Goal: Transaction & Acquisition: Purchase product/service

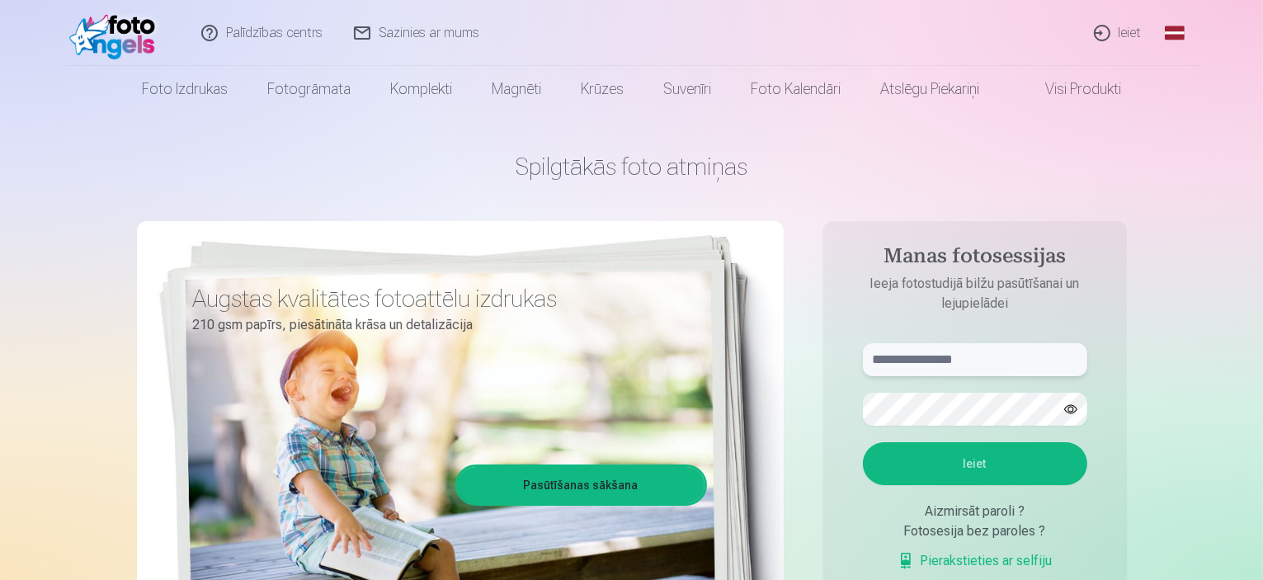
click at [964, 354] on input "text" at bounding box center [975, 359] width 224 height 33
type input "**********"
click at [1066, 407] on button "button" at bounding box center [1070, 408] width 31 height 31
click at [1005, 470] on button "Ieiet" at bounding box center [975, 463] width 224 height 43
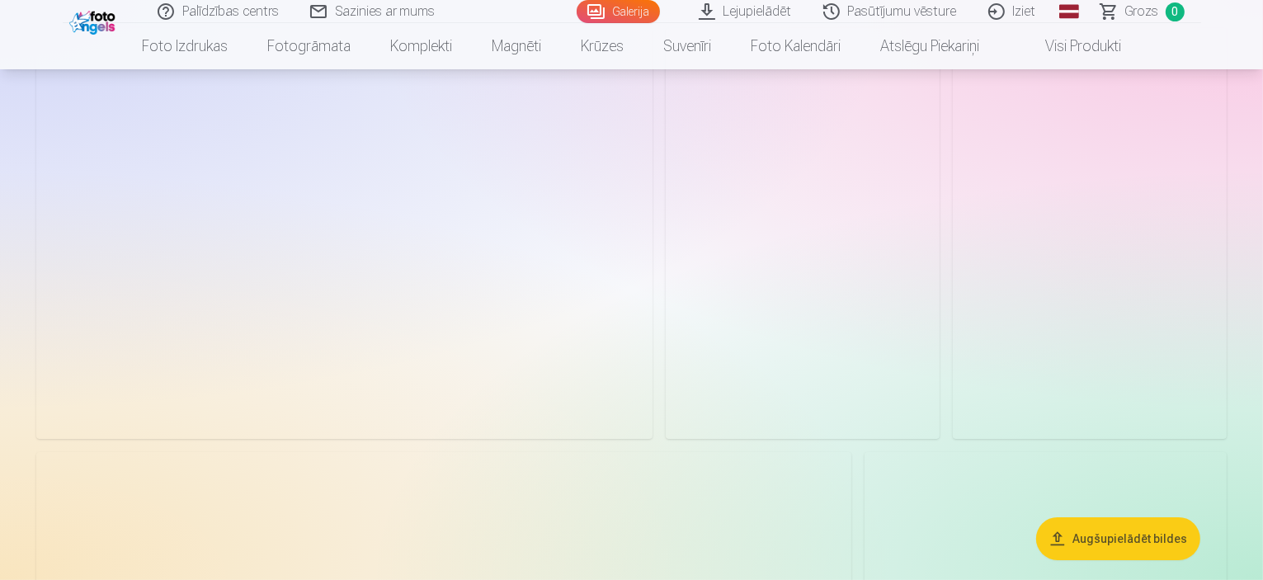
scroll to position [152, 0]
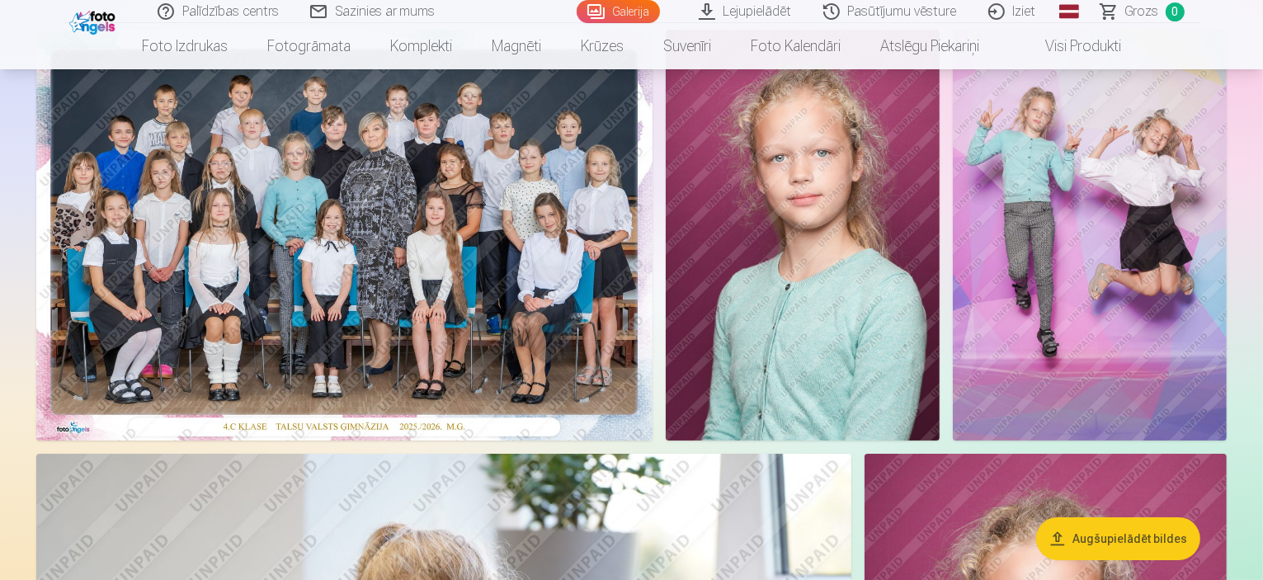
click at [328, 330] on img at bounding box center [344, 235] width 616 height 411
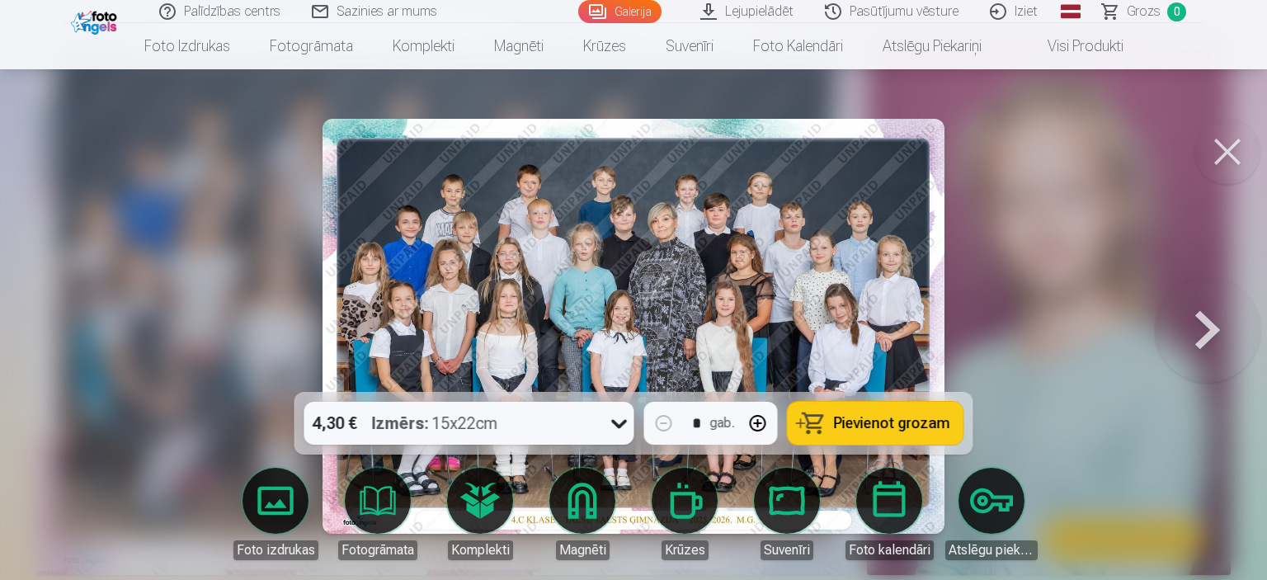
click at [846, 207] on img at bounding box center [633, 326] width 622 height 415
click at [1215, 154] on button at bounding box center [1227, 152] width 66 height 66
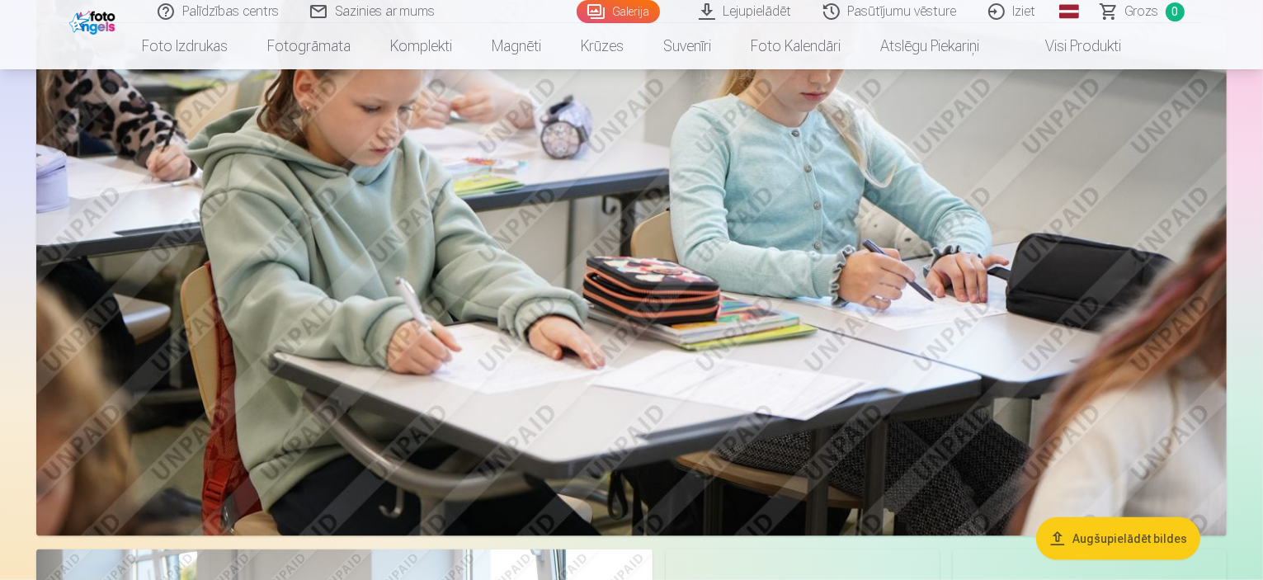
scroll to position [1842, 0]
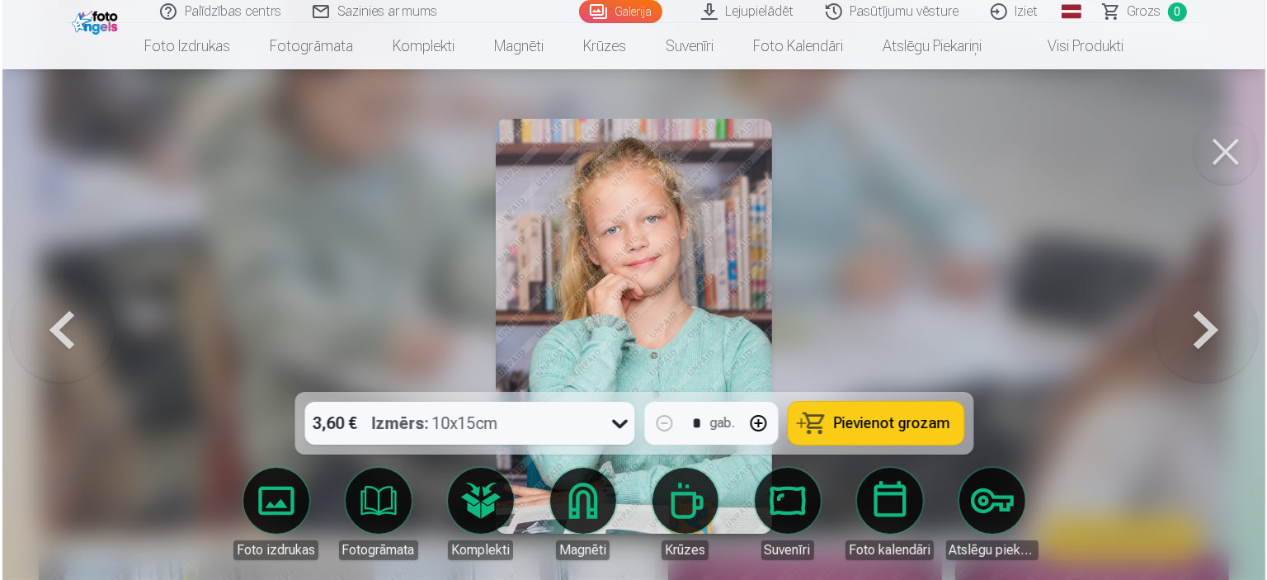
scroll to position [1847, 0]
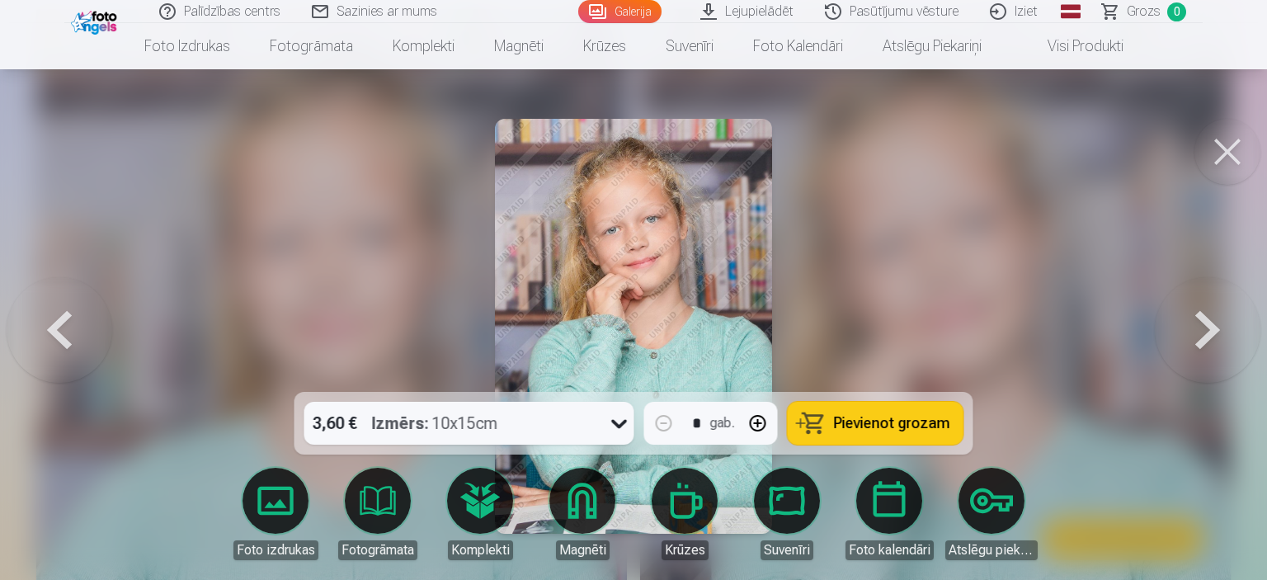
click at [1220, 167] on button at bounding box center [1227, 152] width 66 height 66
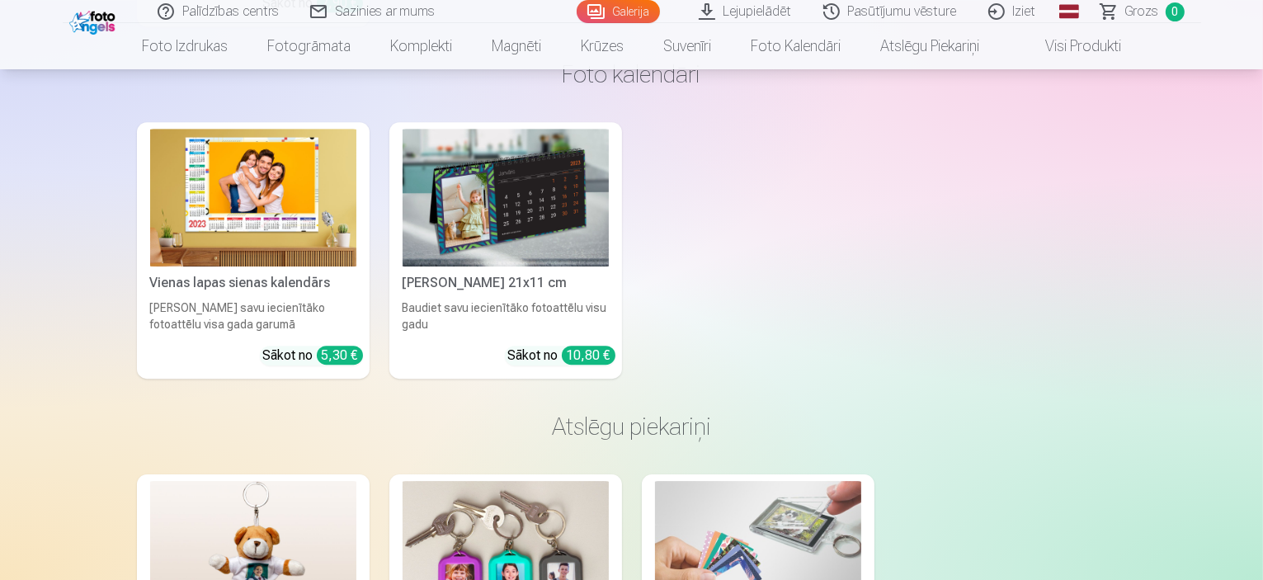
scroll to position [11398, 0]
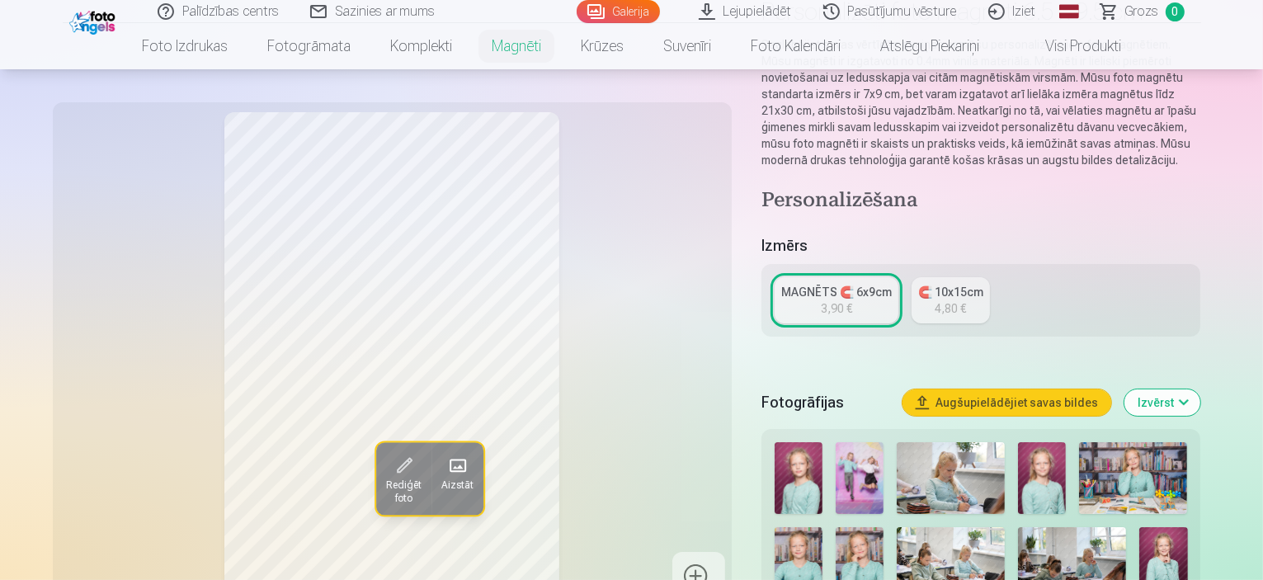
scroll to position [161, 0]
click at [1044, 461] on img at bounding box center [1042, 479] width 48 height 72
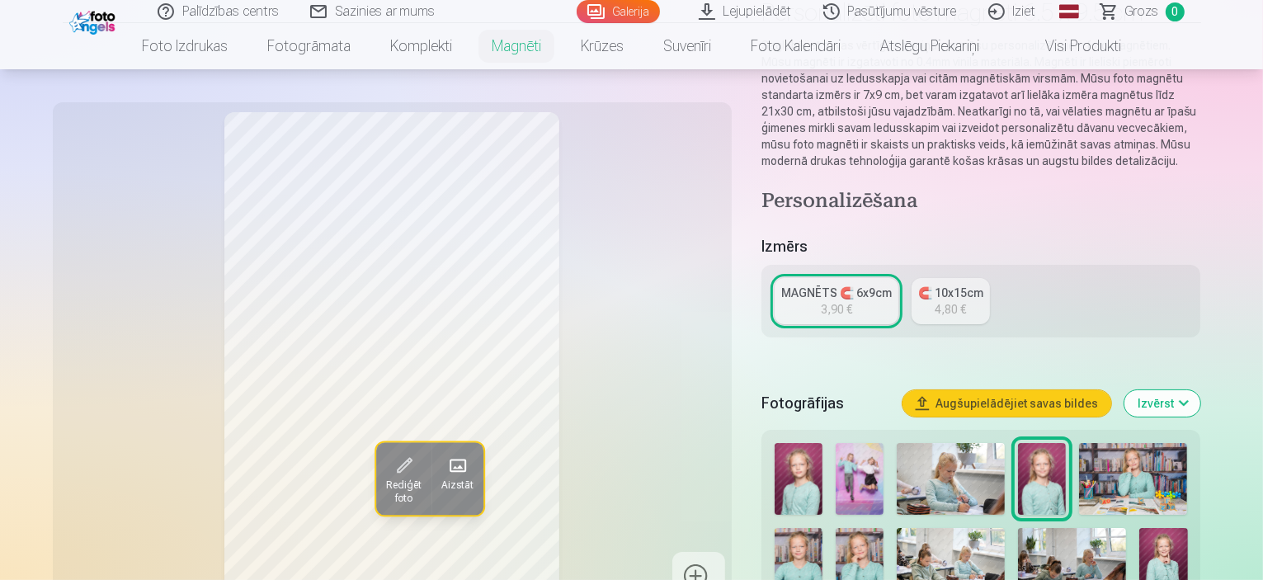
click at [1139, 533] on img at bounding box center [1163, 564] width 48 height 72
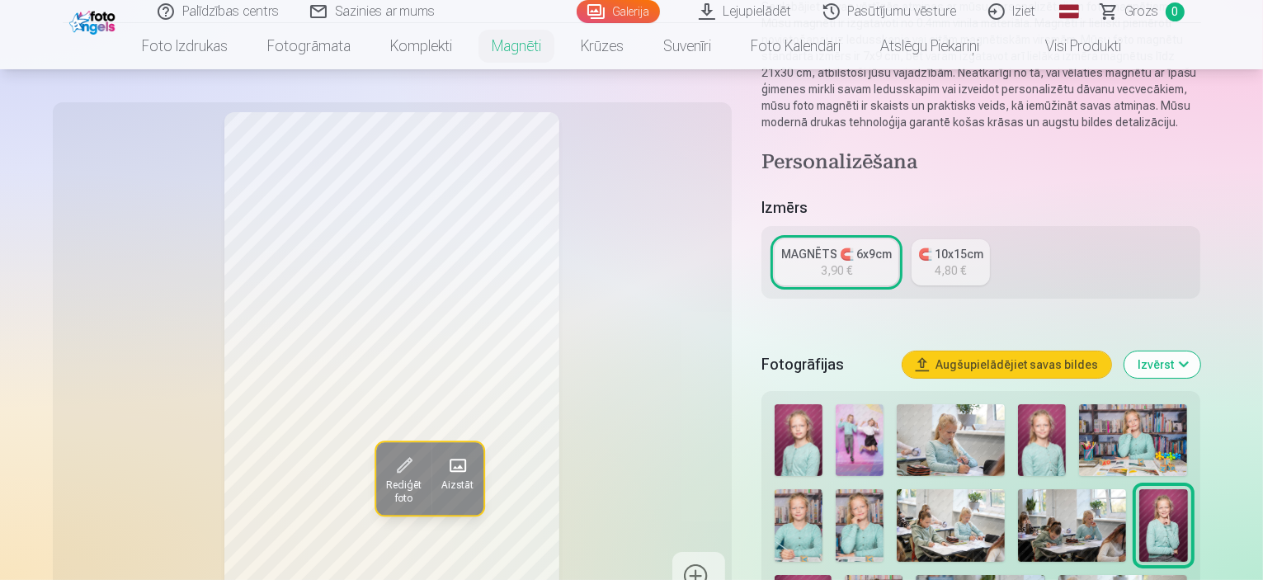
scroll to position [205, 0]
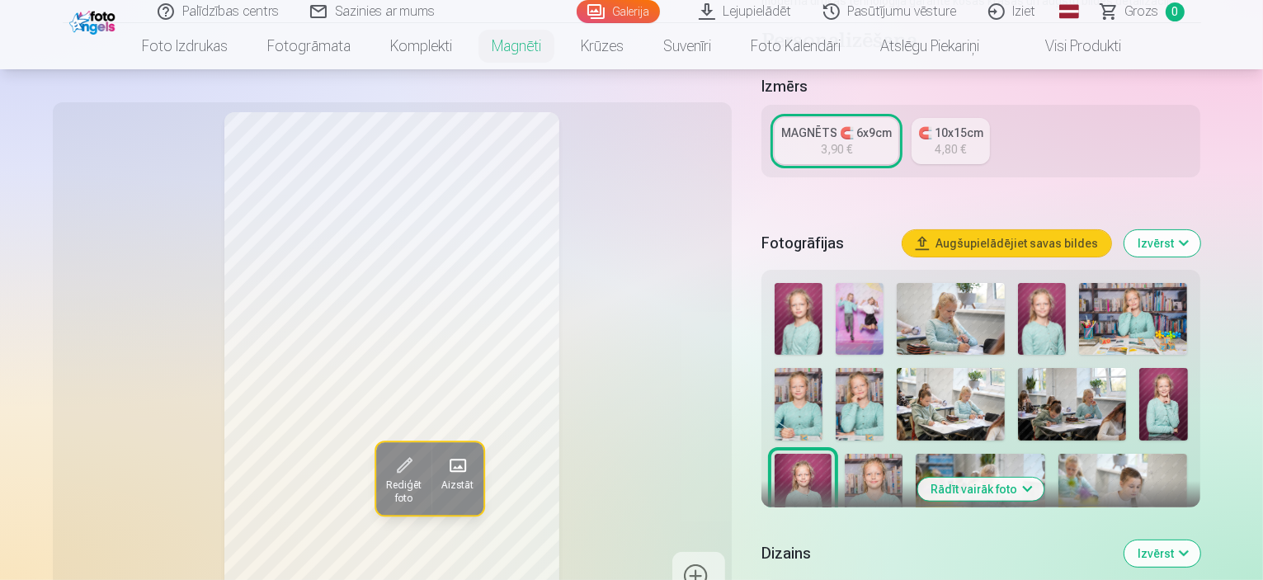
scroll to position [321, 0]
click at [821, 293] on img at bounding box center [798, 319] width 48 height 72
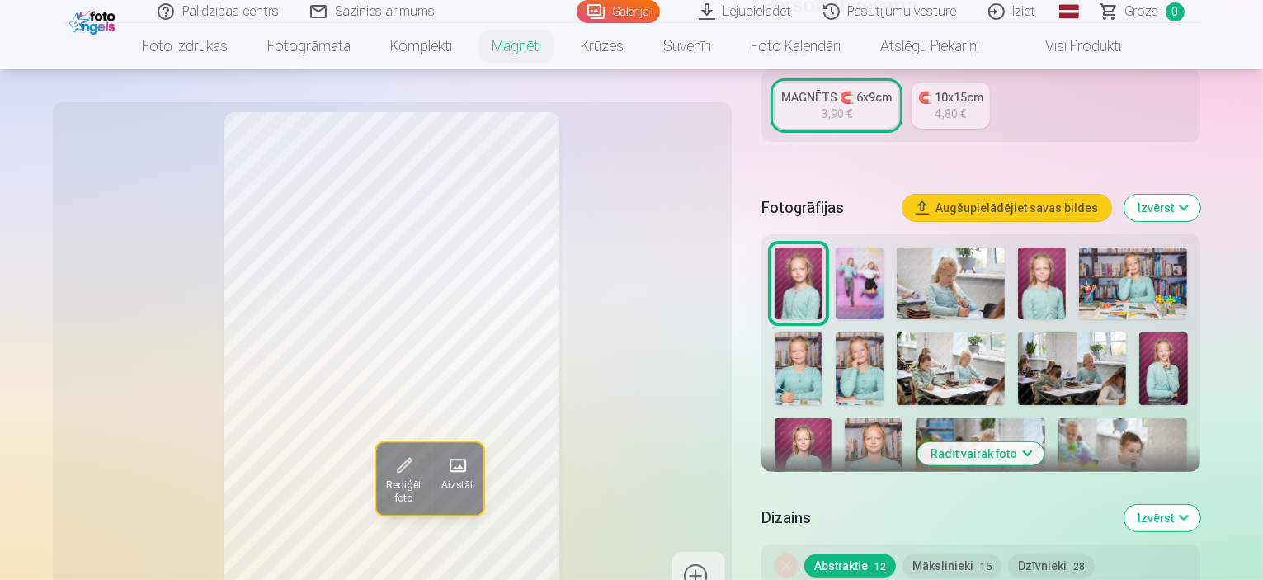
scroll to position [354, 0]
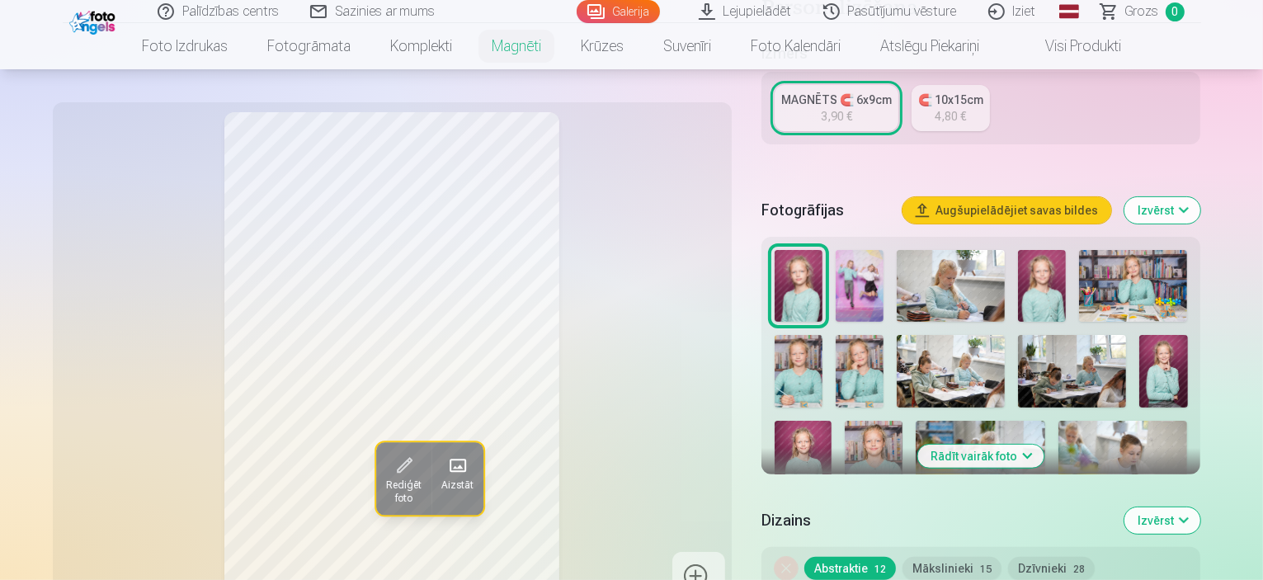
click at [1062, 250] on img at bounding box center [1042, 286] width 48 height 72
click at [822, 335] on img at bounding box center [798, 371] width 48 height 72
click at [835, 363] on img at bounding box center [859, 371] width 48 height 72
click at [822, 280] on img at bounding box center [798, 286] width 48 height 72
click at [835, 357] on img at bounding box center [859, 371] width 48 height 72
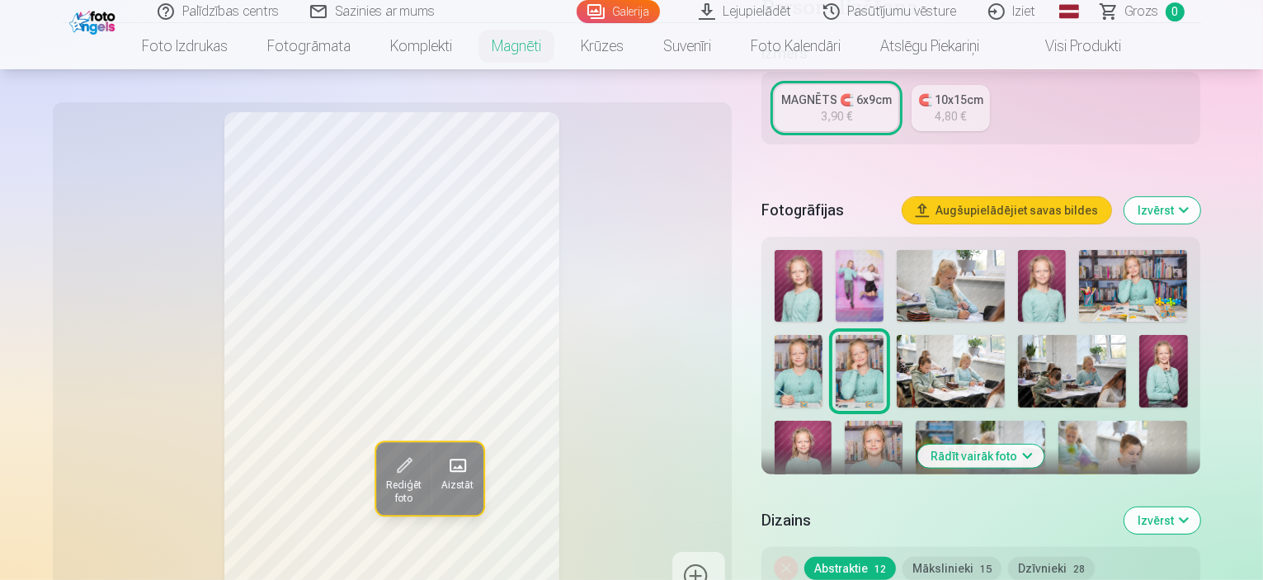
click at [832, 421] on img at bounding box center [803, 464] width 58 height 86
click at [1004, 520] on img at bounding box center [950, 556] width 108 height 73
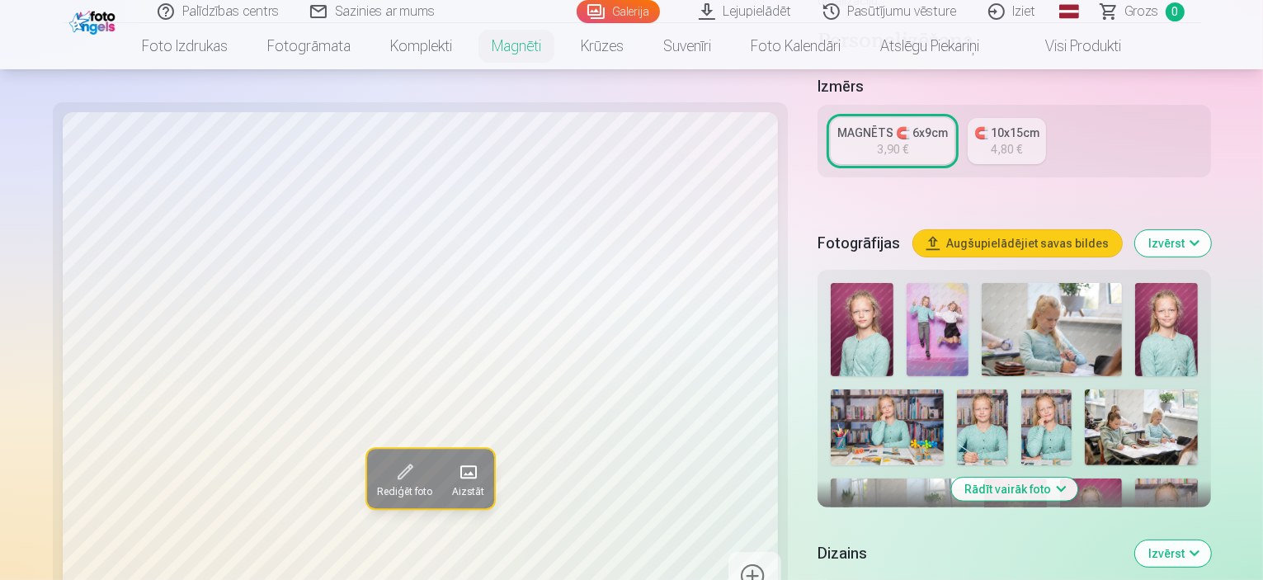
click at [1021, 389] on img at bounding box center [1046, 427] width 50 height 76
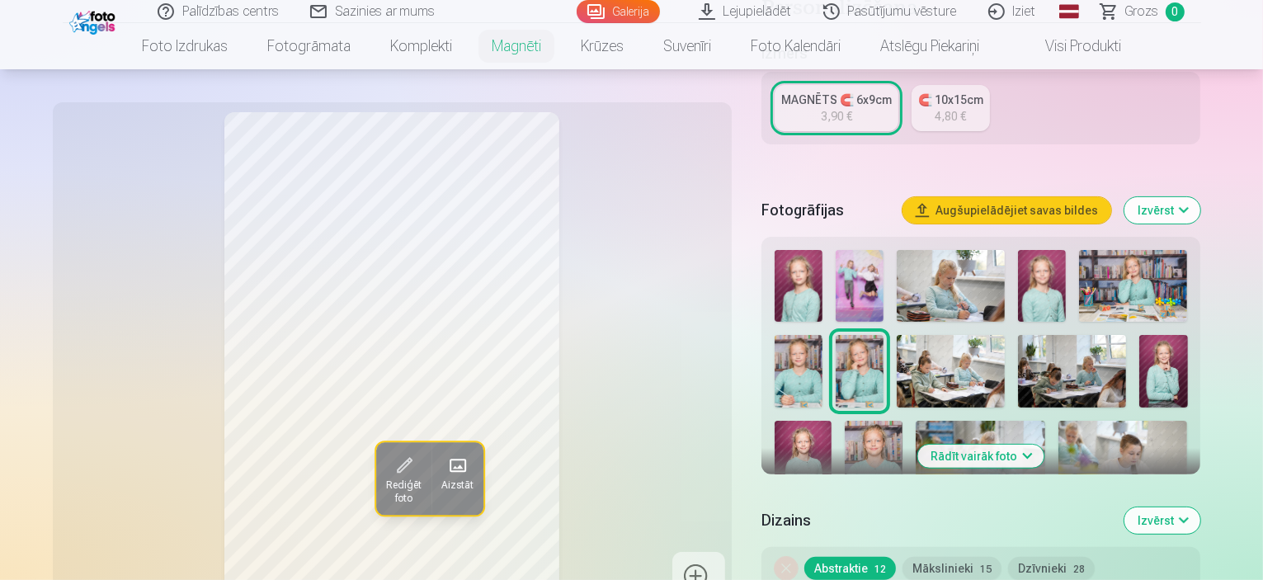
click at [821, 270] on img at bounding box center [798, 286] width 48 height 72
click at [902, 421] on img at bounding box center [874, 464] width 58 height 86
click at [832, 421] on img at bounding box center [803, 464] width 58 height 86
click at [1139, 369] on img at bounding box center [1163, 371] width 48 height 72
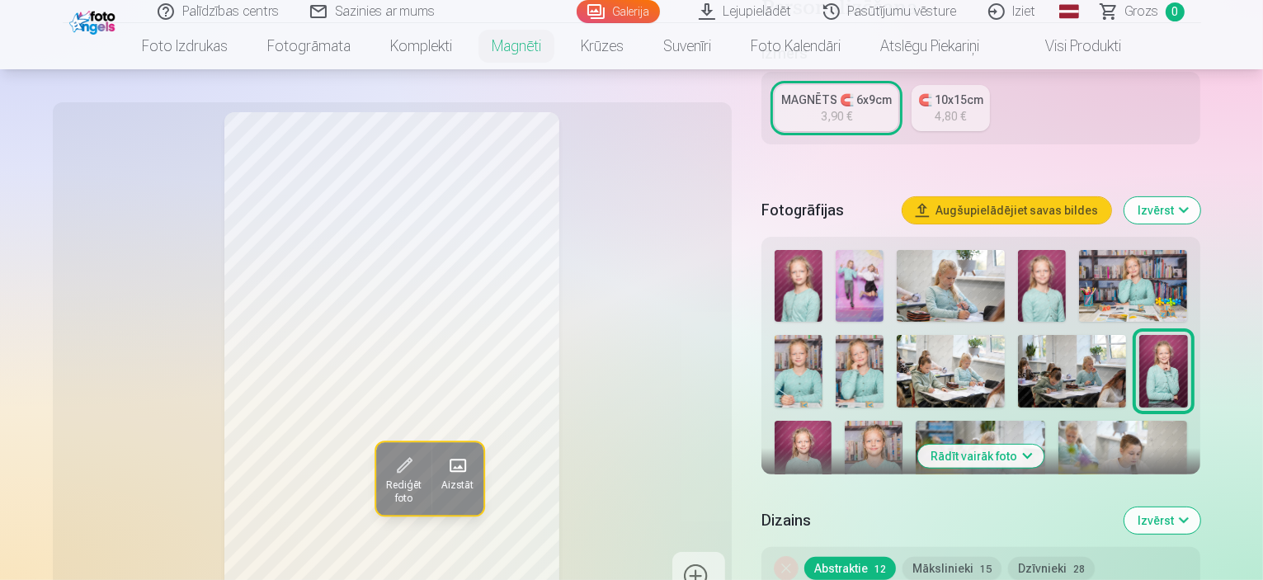
click at [822, 335] on img at bounding box center [798, 371] width 48 height 72
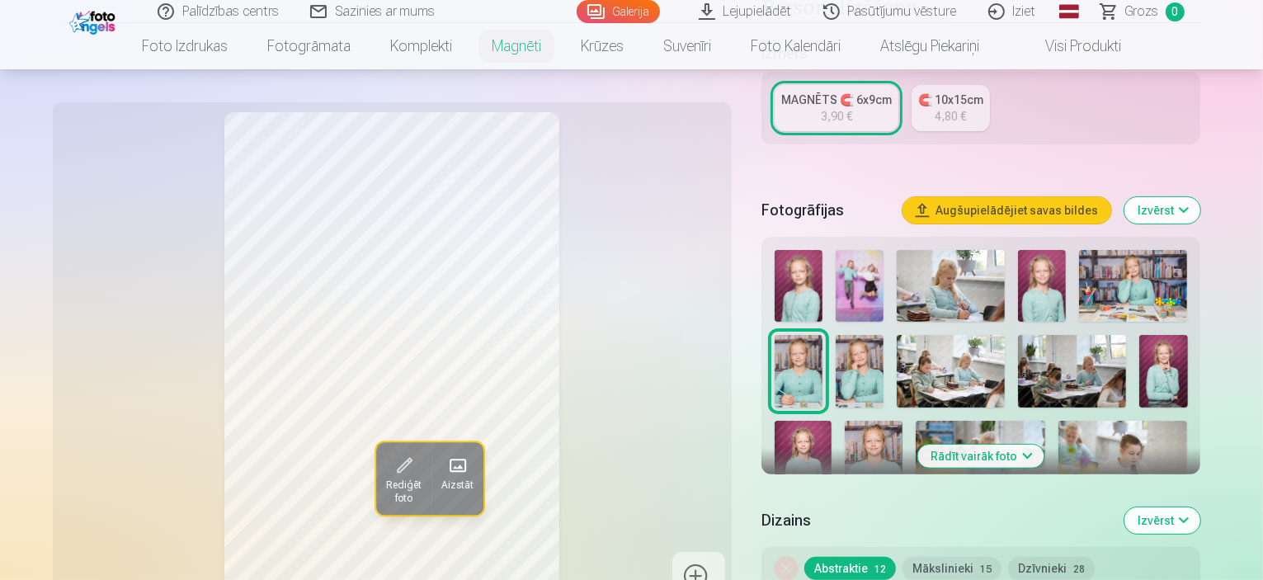
click at [1048, 284] on img at bounding box center [1042, 286] width 48 height 72
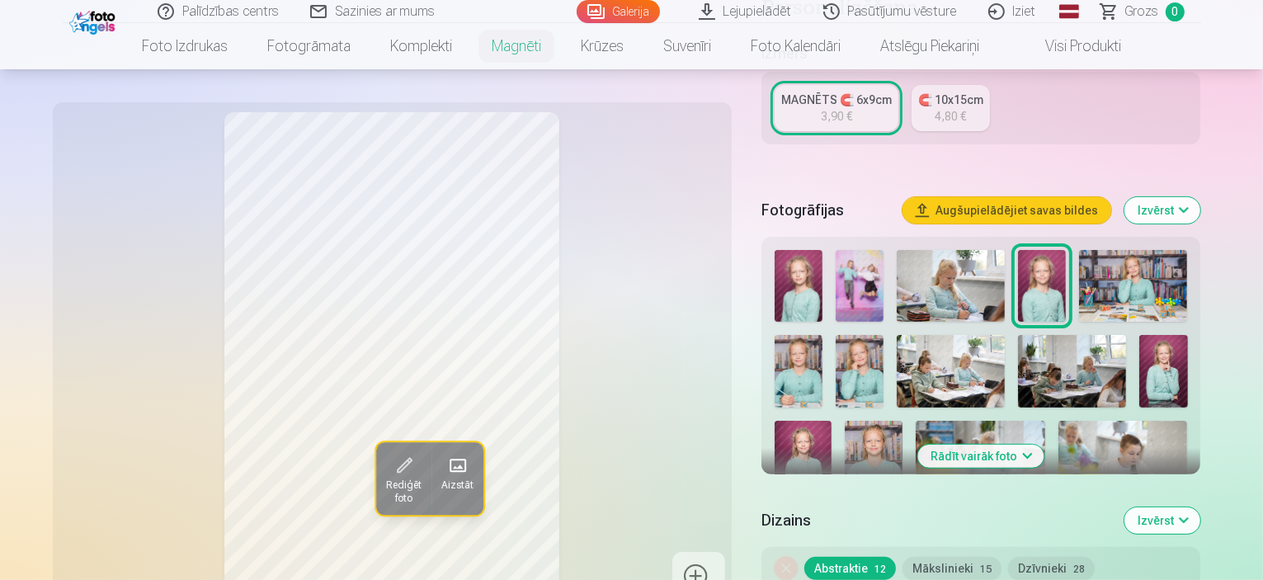
click at [811, 267] on img at bounding box center [798, 286] width 48 height 72
click at [835, 356] on img at bounding box center [859, 371] width 48 height 72
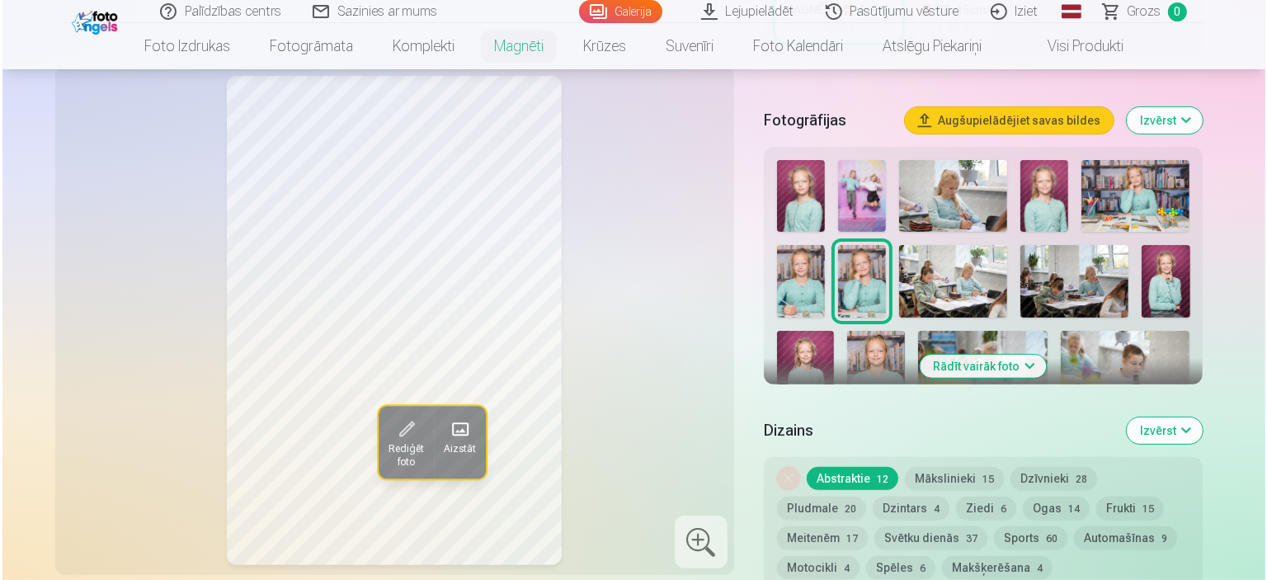
scroll to position [443, 0]
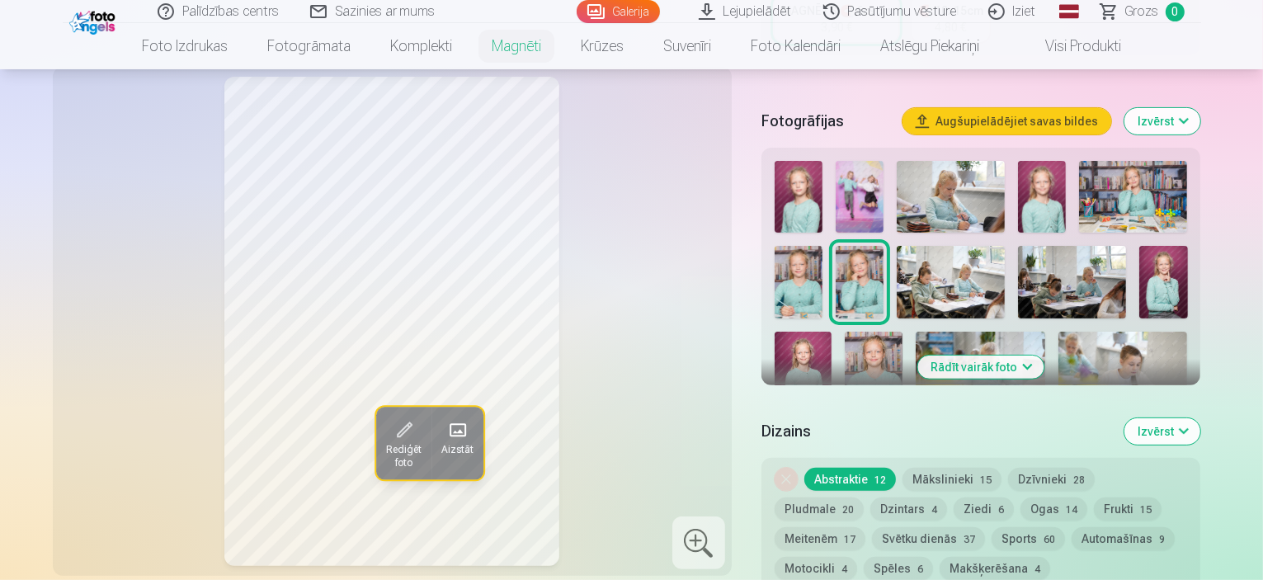
click at [803, 181] on img at bounding box center [798, 197] width 48 height 72
click at [390, 428] on span at bounding box center [403, 430] width 26 height 26
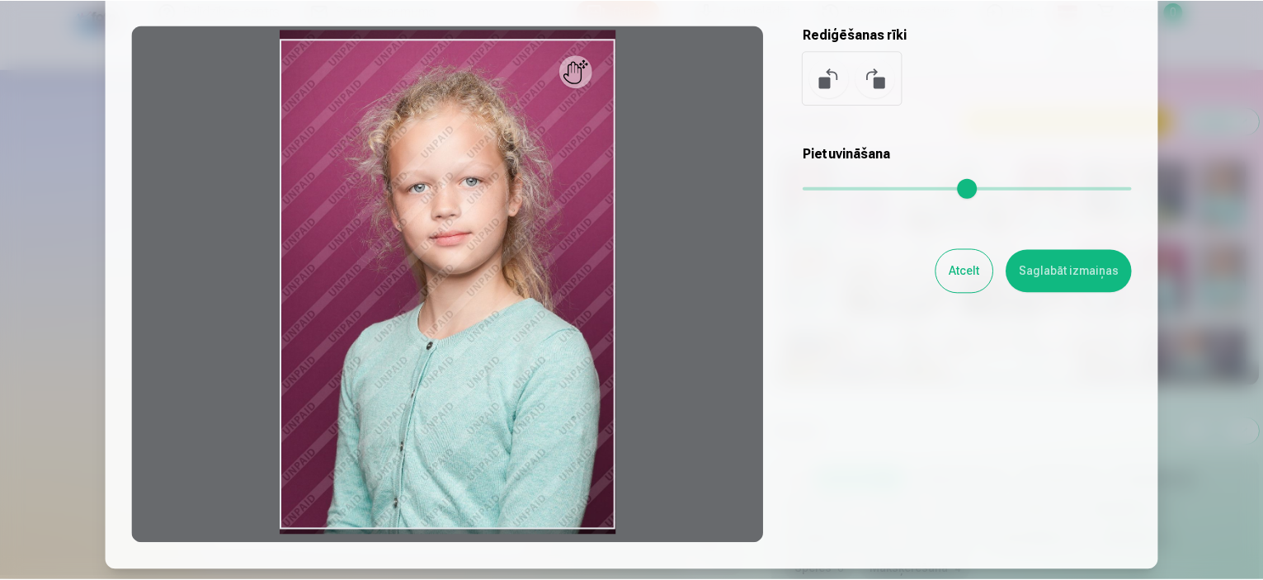
scroll to position [129, 0]
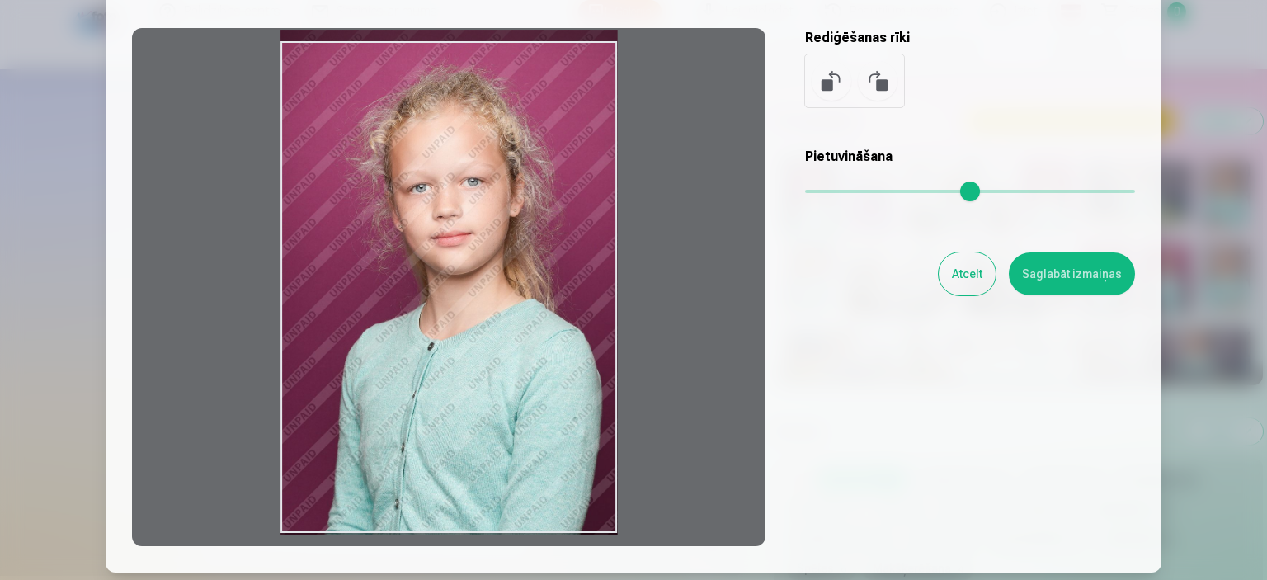
drag, startPoint x: 589, startPoint y: 62, endPoint x: 575, endPoint y: 59, distance: 14.2
click at [575, 59] on div at bounding box center [448, 287] width 633 height 518
click at [575, 61] on div at bounding box center [448, 287] width 633 height 518
drag, startPoint x: 575, startPoint y: 202, endPoint x: 575, endPoint y: 7, distance: 194.6
click at [575, 7] on div "Rediģēt fotoattēlu Pietuvini vēlamo fotogrāfijas daļu, apgriez attēlu un/vai uz…" at bounding box center [633, 238] width 1003 height 615
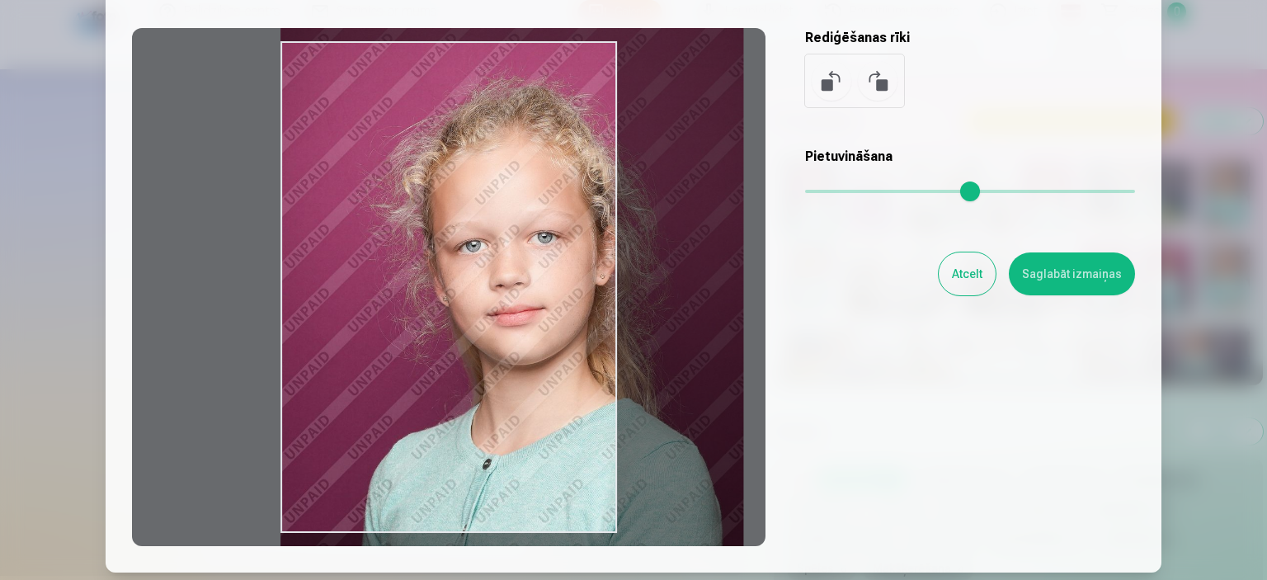
drag, startPoint x: 812, startPoint y: 185, endPoint x: 904, endPoint y: 220, distance: 98.9
click at [904, 193] on input "range" at bounding box center [970, 191] width 330 height 3
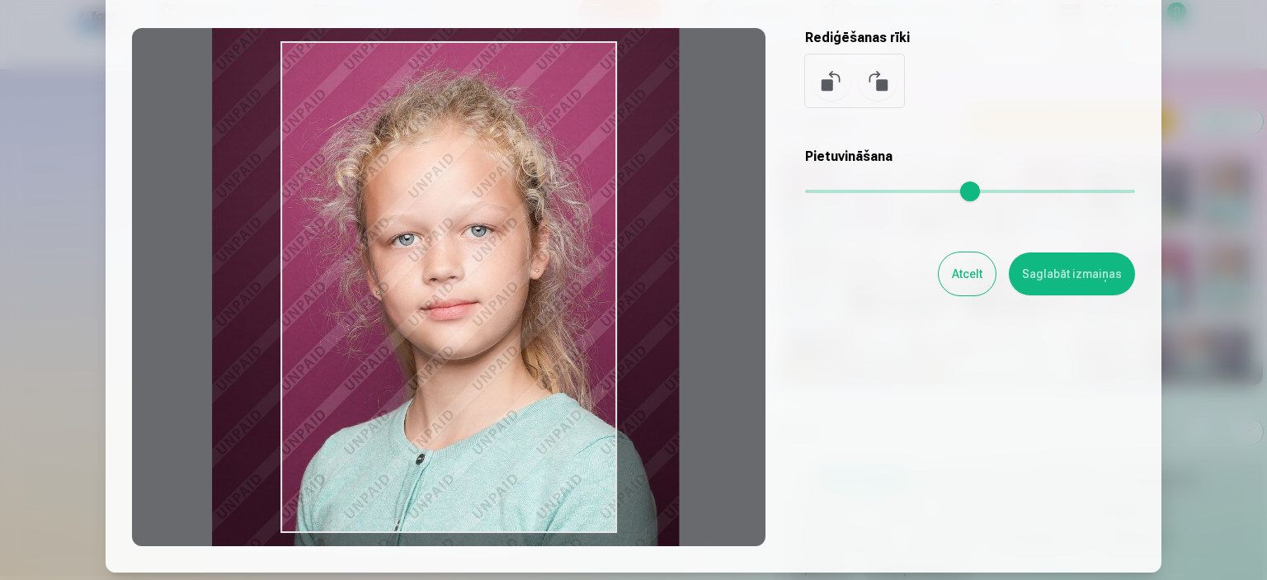
drag, startPoint x: 528, startPoint y: 278, endPoint x: 459, endPoint y: 270, distance: 68.9
click at [459, 270] on div at bounding box center [448, 287] width 633 height 518
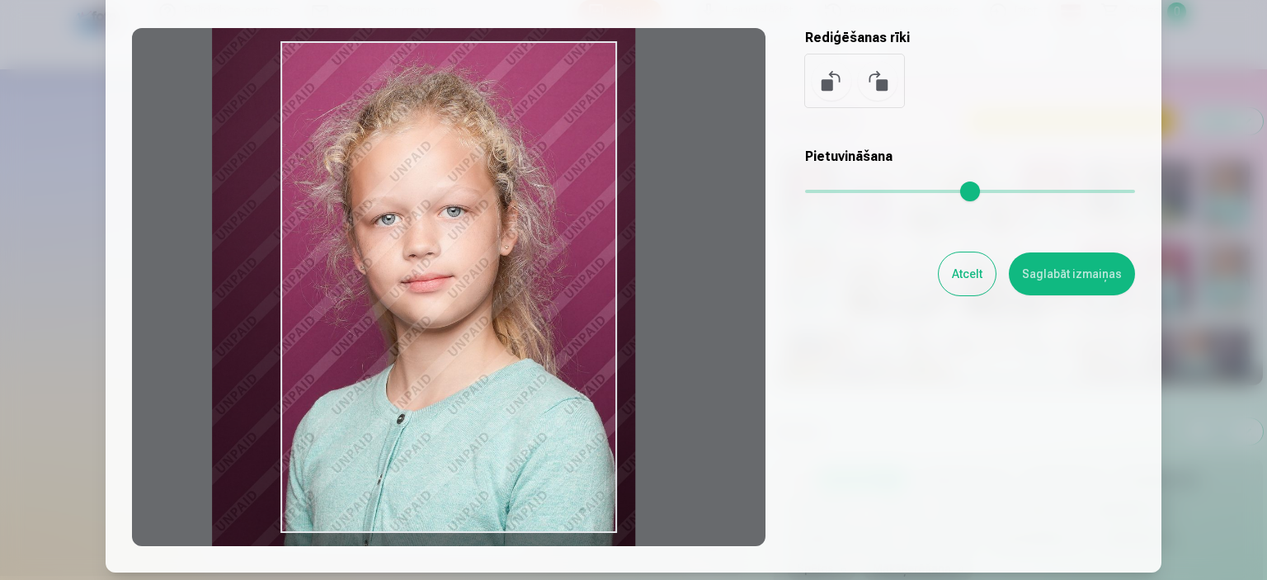
drag, startPoint x: 903, startPoint y: 187, endPoint x: 873, endPoint y: 186, distance: 29.7
click at [873, 190] on input "range" at bounding box center [970, 191] width 330 height 3
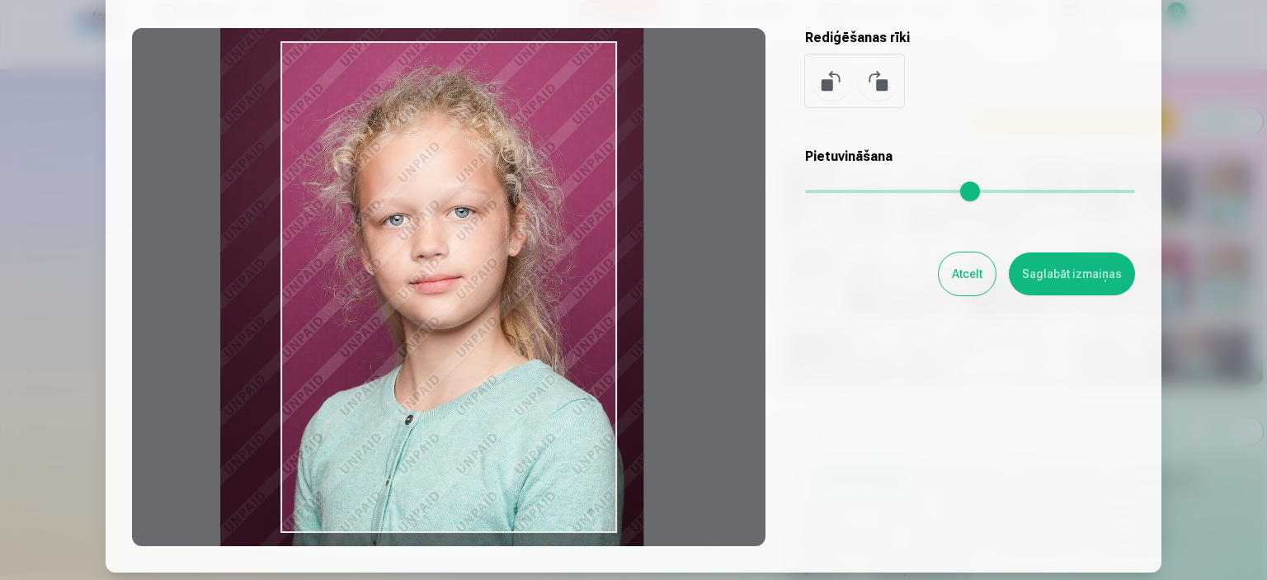
click at [506, 280] on div at bounding box center [448, 287] width 633 height 518
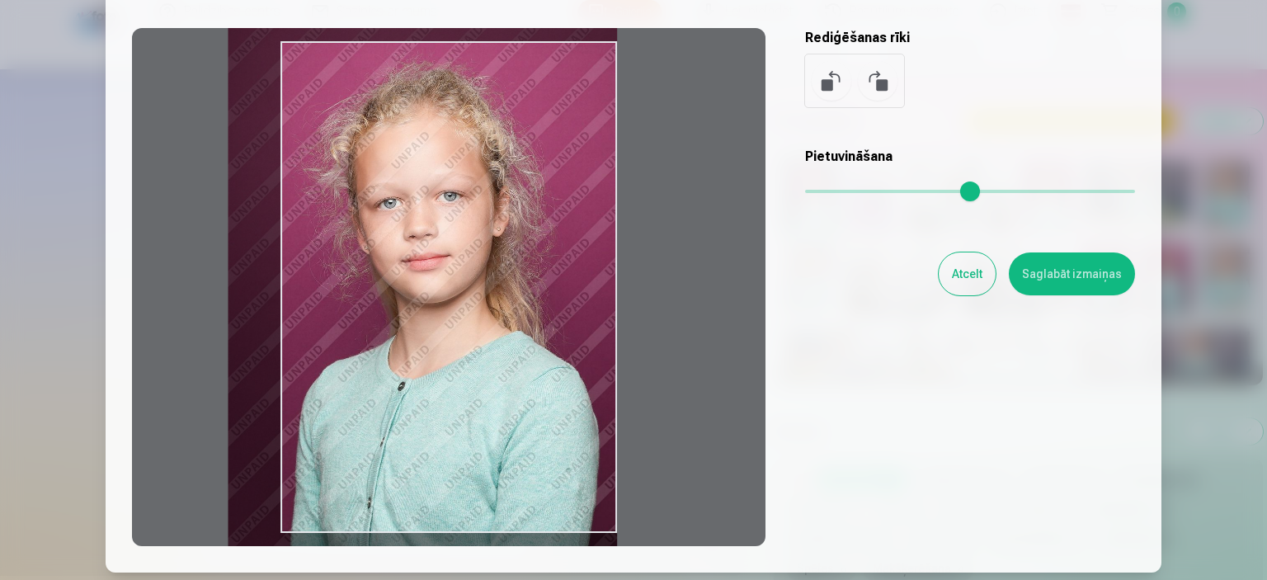
drag, startPoint x: 874, startPoint y: 184, endPoint x: 849, endPoint y: 184, distance: 24.7
click at [849, 190] on input "range" at bounding box center [970, 191] width 330 height 3
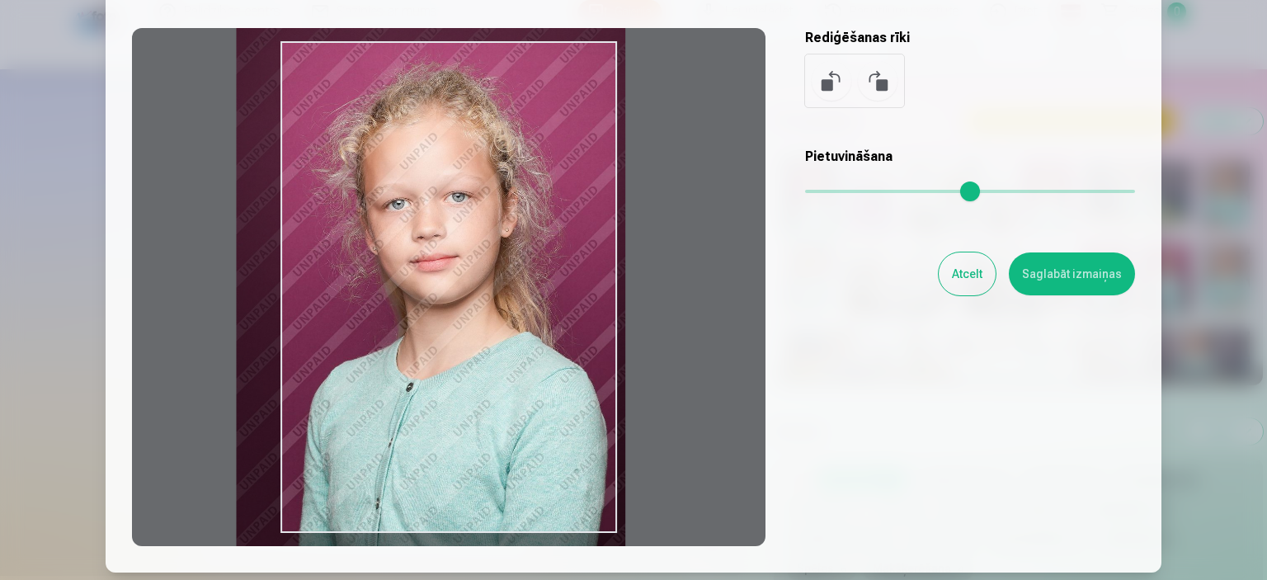
type input "****"
drag, startPoint x: 493, startPoint y: 260, endPoint x: 501, endPoint y: 261, distance: 8.3
click at [501, 261] on div at bounding box center [448, 287] width 633 height 518
click at [1070, 266] on button "Saglabāt izmaiņas" at bounding box center [1072, 273] width 126 height 43
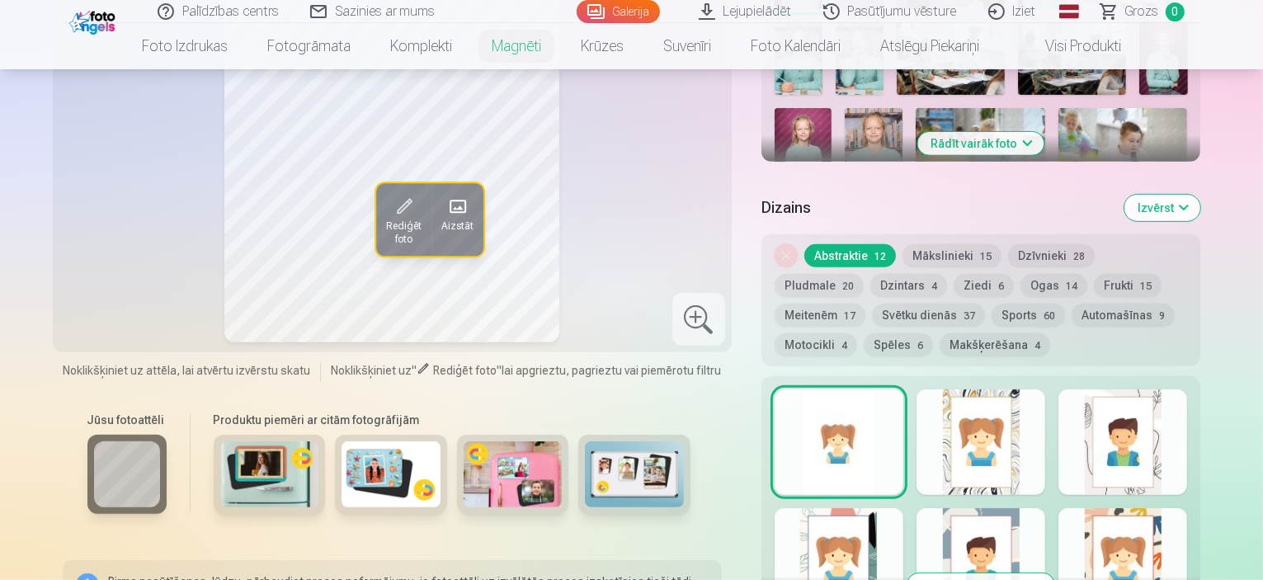
scroll to position [666, 0]
click at [1040, 426] on div at bounding box center [980, 443] width 129 height 106
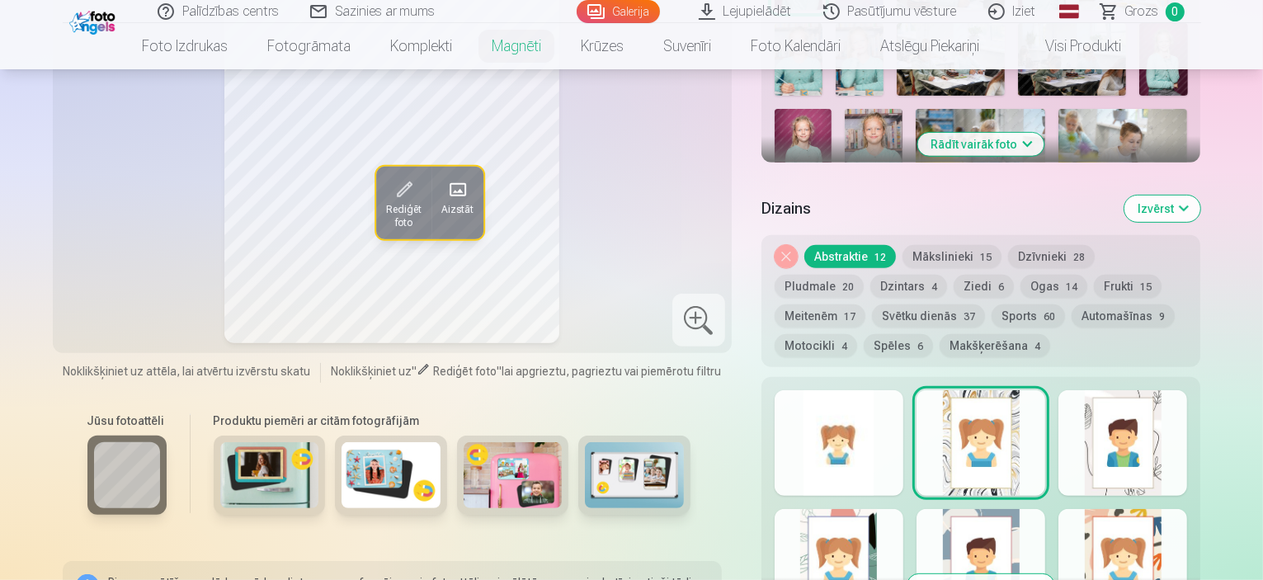
click at [1071, 245] on button "Dzīvnieki 28" at bounding box center [1051, 256] width 87 height 23
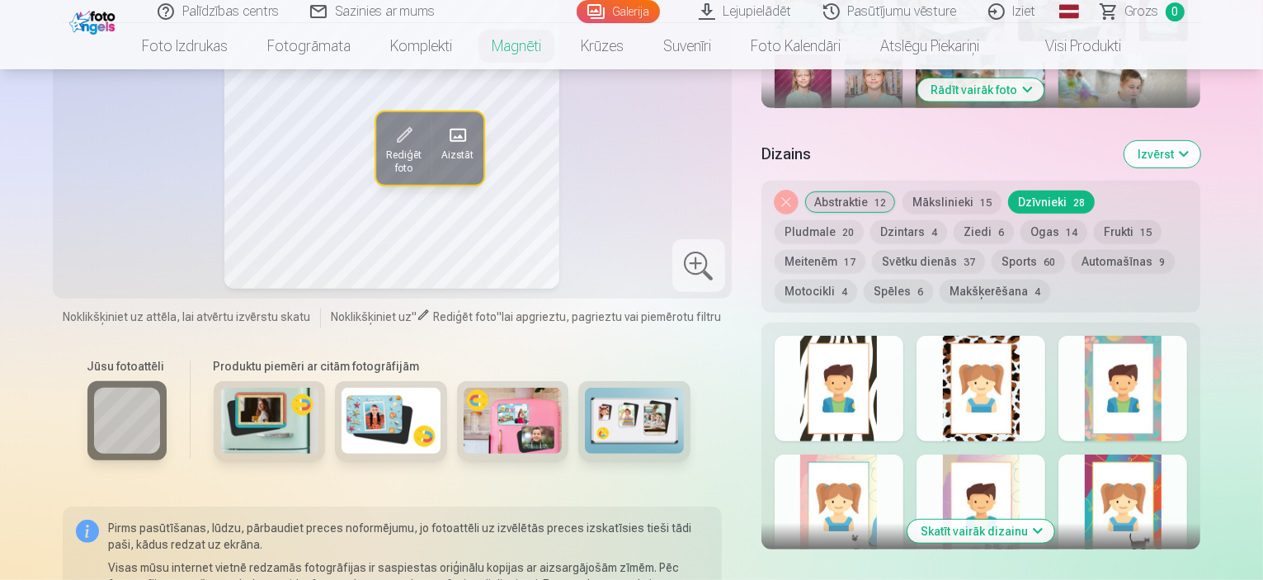
scroll to position [717, 0]
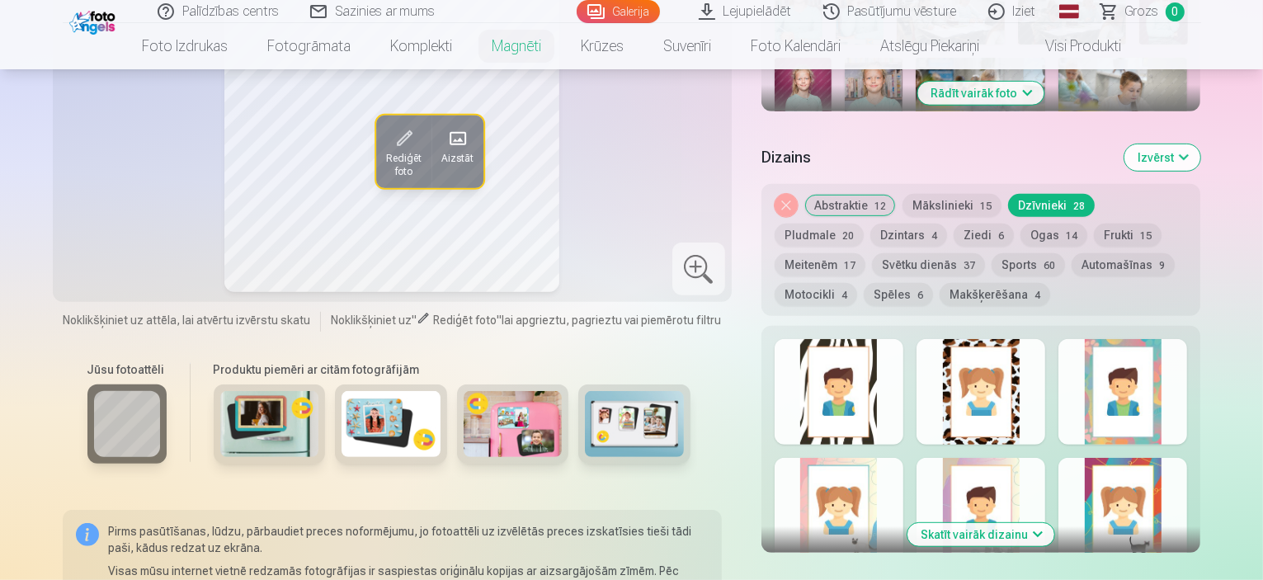
click at [1023, 523] on button "Skatīt vairāk dizainu" at bounding box center [980, 534] width 147 height 23
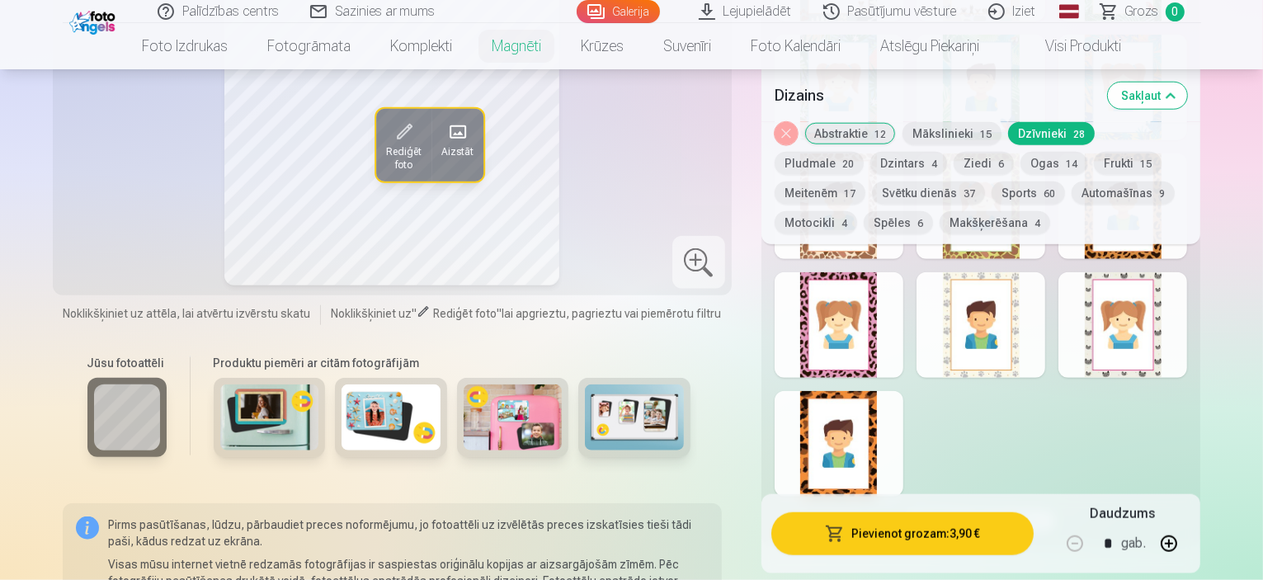
scroll to position [1722, 0]
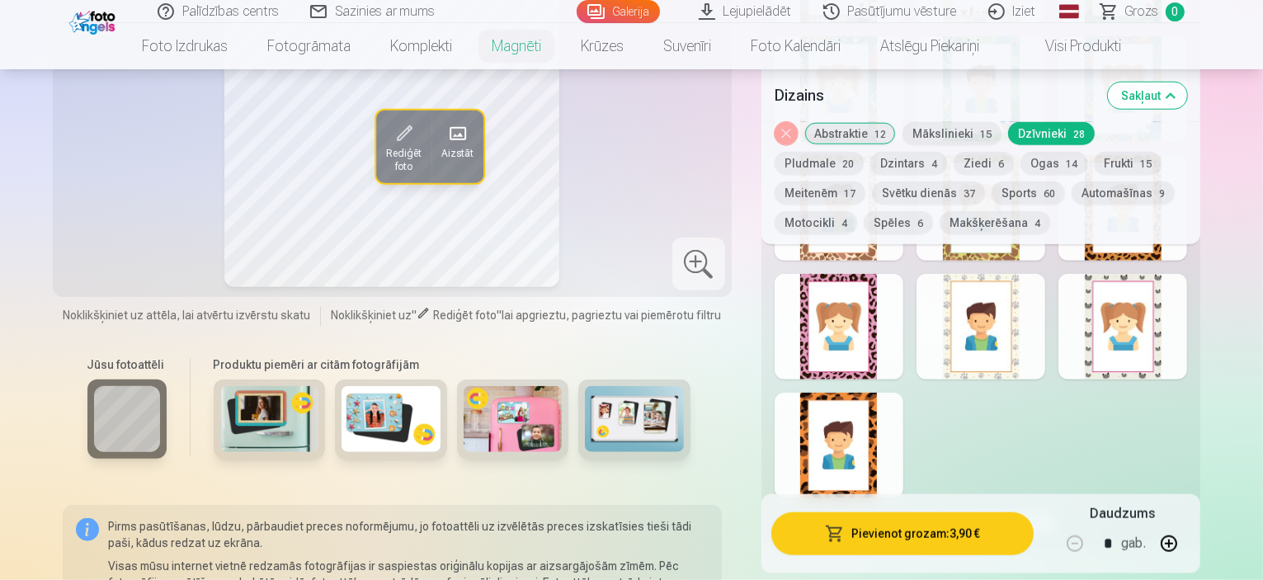
click at [1036, 289] on div at bounding box center [980, 327] width 129 height 106
click at [1152, 307] on div at bounding box center [1122, 327] width 129 height 106
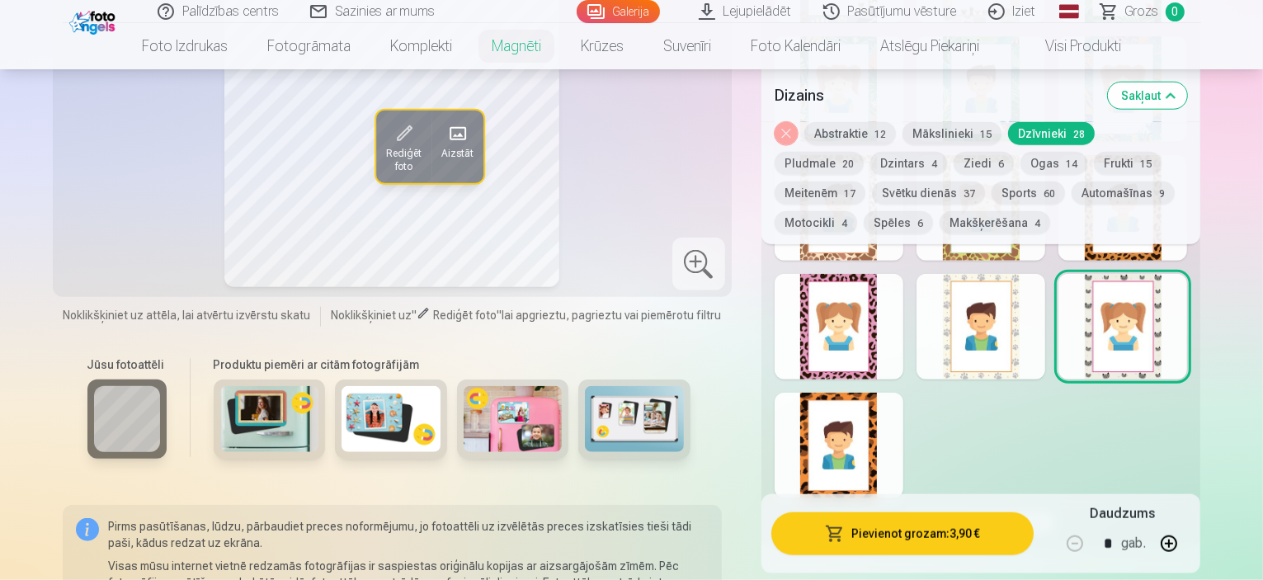
click at [1044, 302] on div at bounding box center [980, 327] width 129 height 106
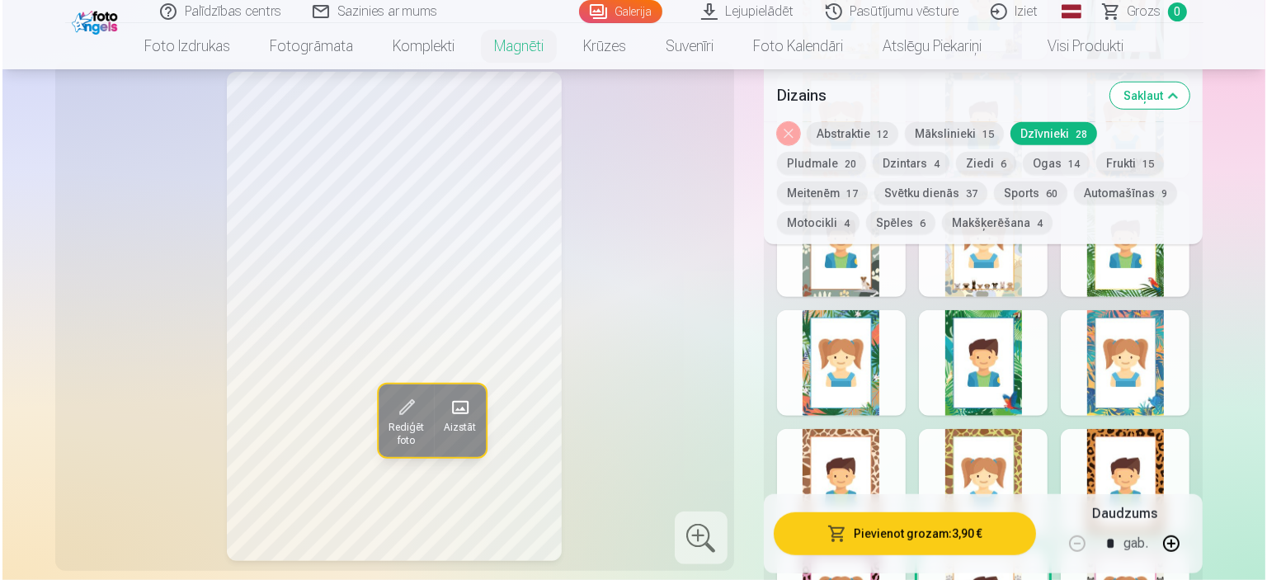
scroll to position [1449, 0]
click at [1187, 459] on div at bounding box center [1122, 481] width 129 height 106
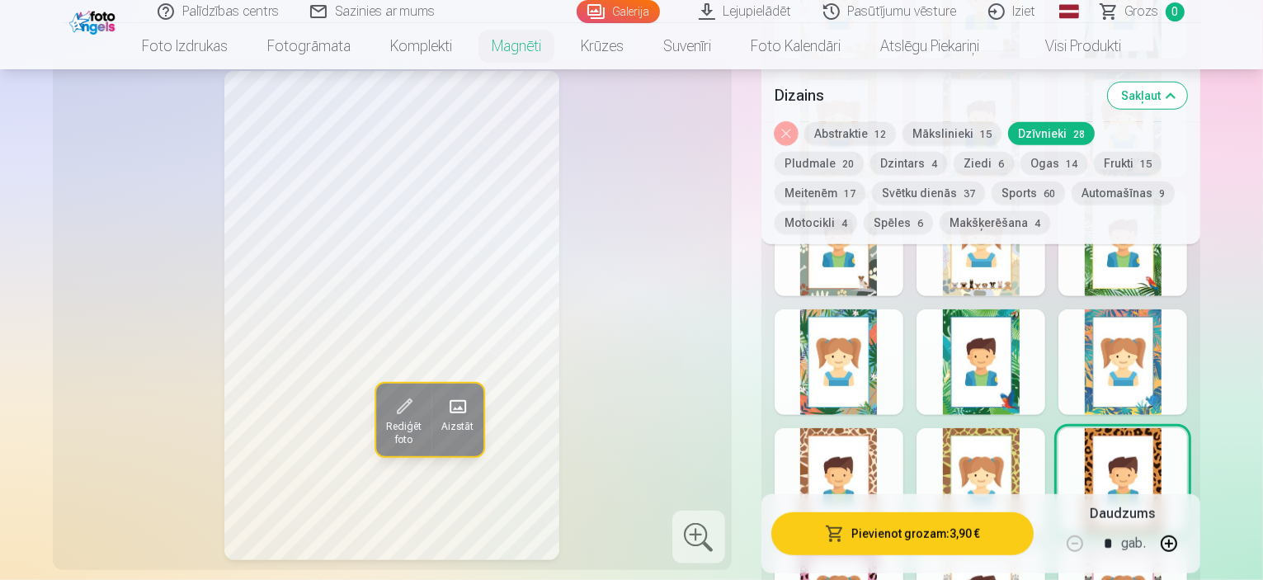
click at [1181, 363] on div at bounding box center [1122, 362] width 129 height 106
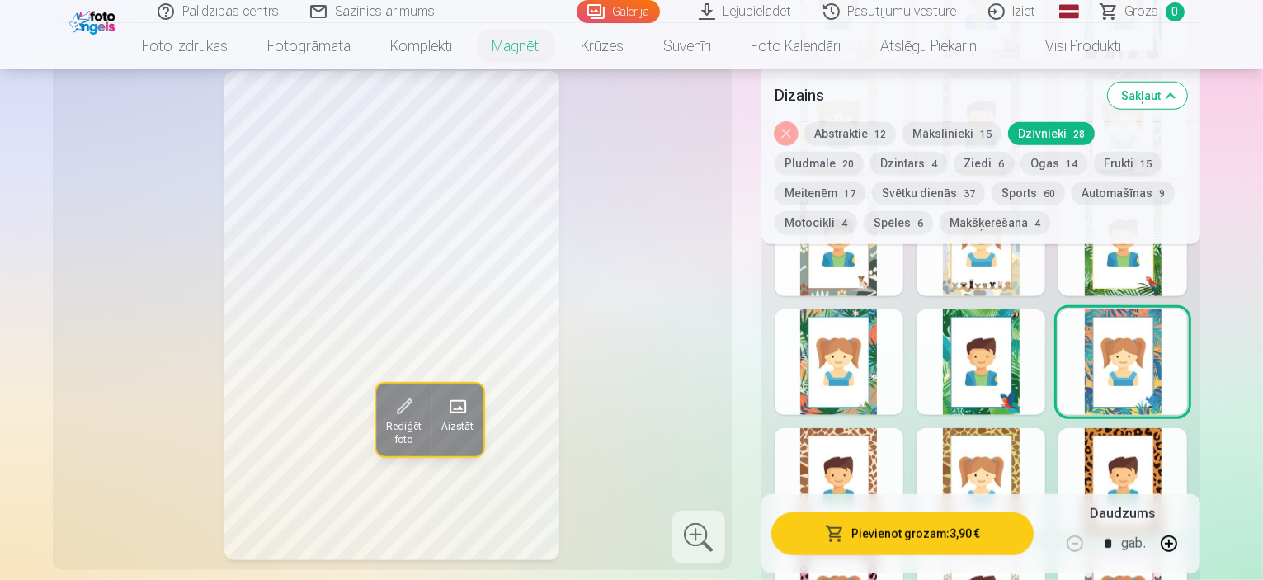
click at [1030, 349] on div at bounding box center [980, 362] width 129 height 106
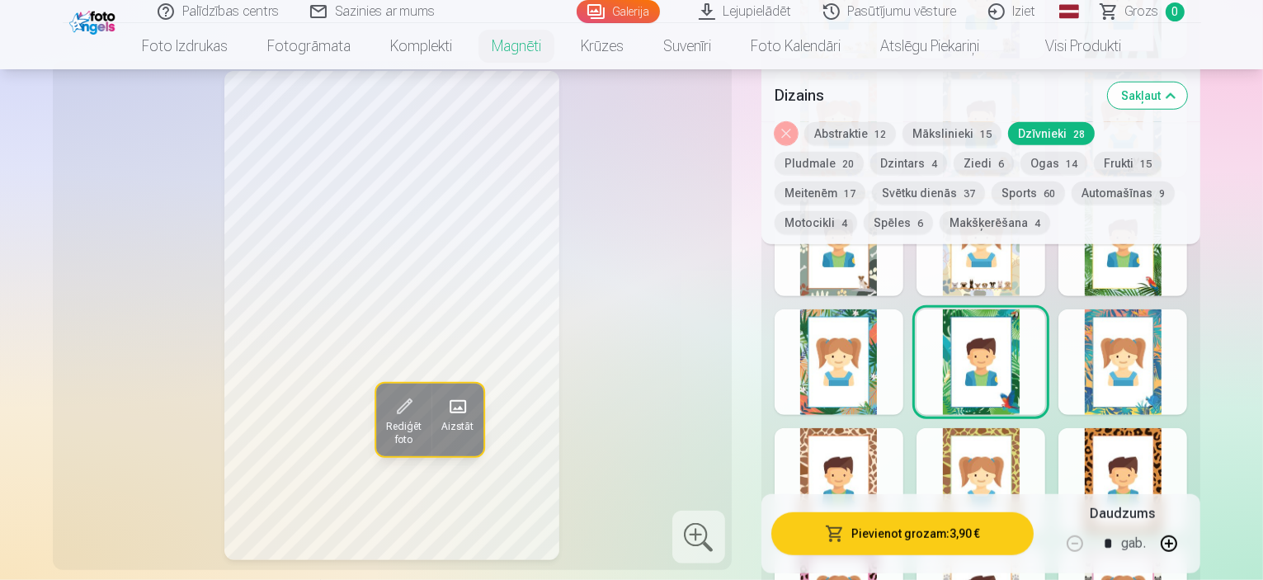
click at [1023, 266] on div at bounding box center [980, 244] width 129 height 106
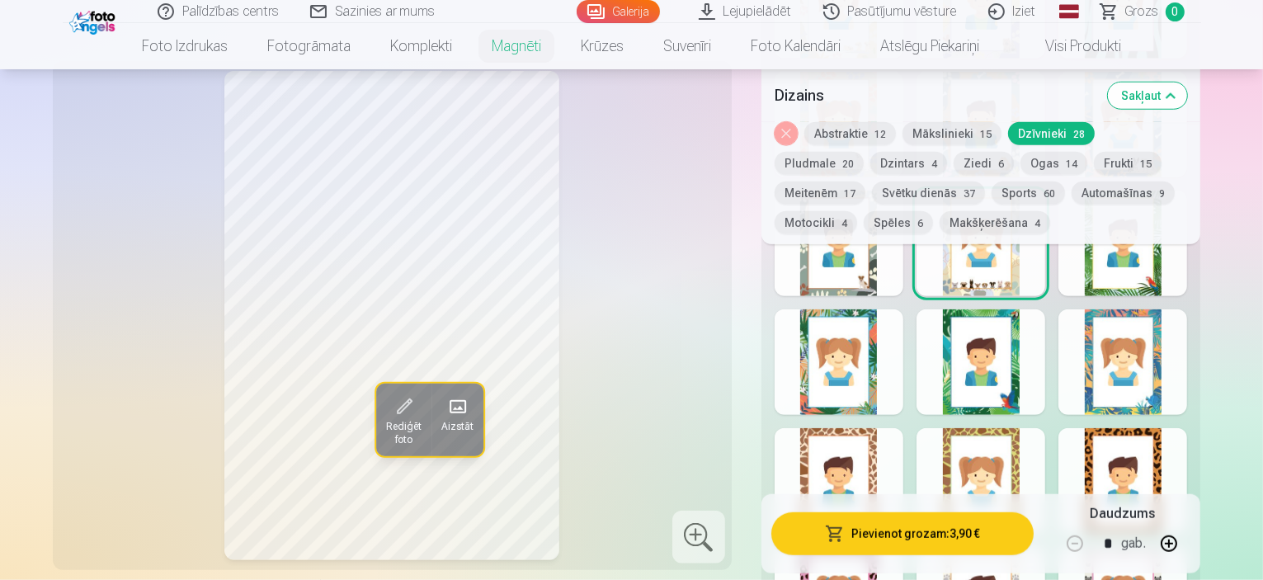
click at [1176, 433] on div at bounding box center [1122, 481] width 129 height 106
click at [912, 533] on button "Pievienot grozam : 3,90 €" at bounding box center [902, 533] width 263 height 43
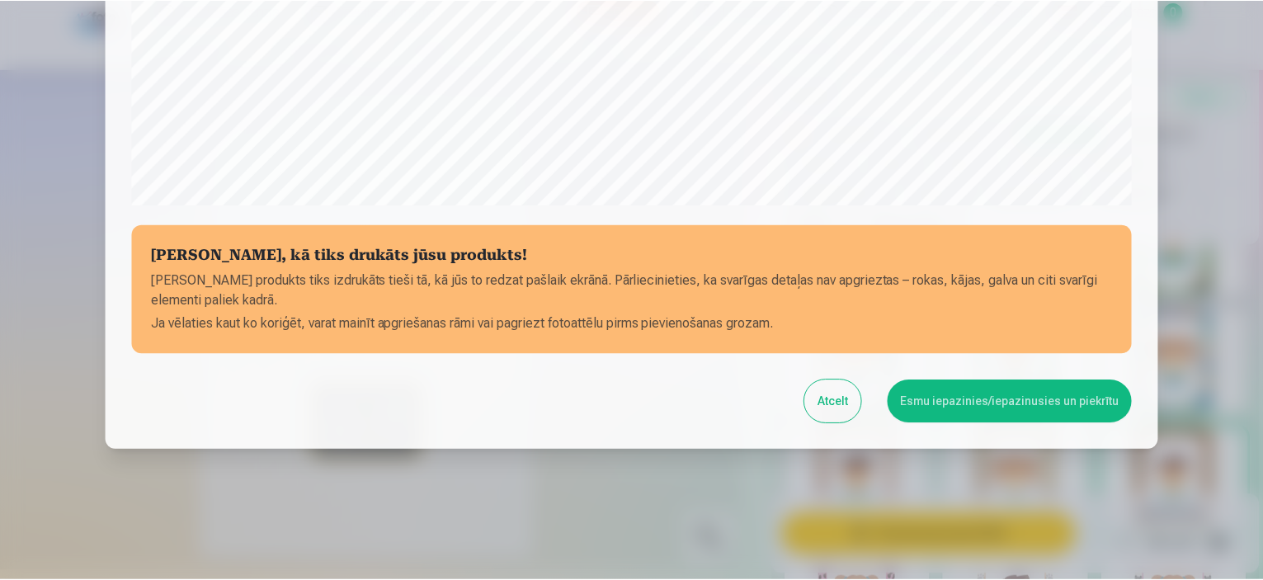
scroll to position [607, 0]
click at [970, 396] on button "Esmu iepazinies/iepazinusies un piekrītu" at bounding box center [1012, 400] width 245 height 43
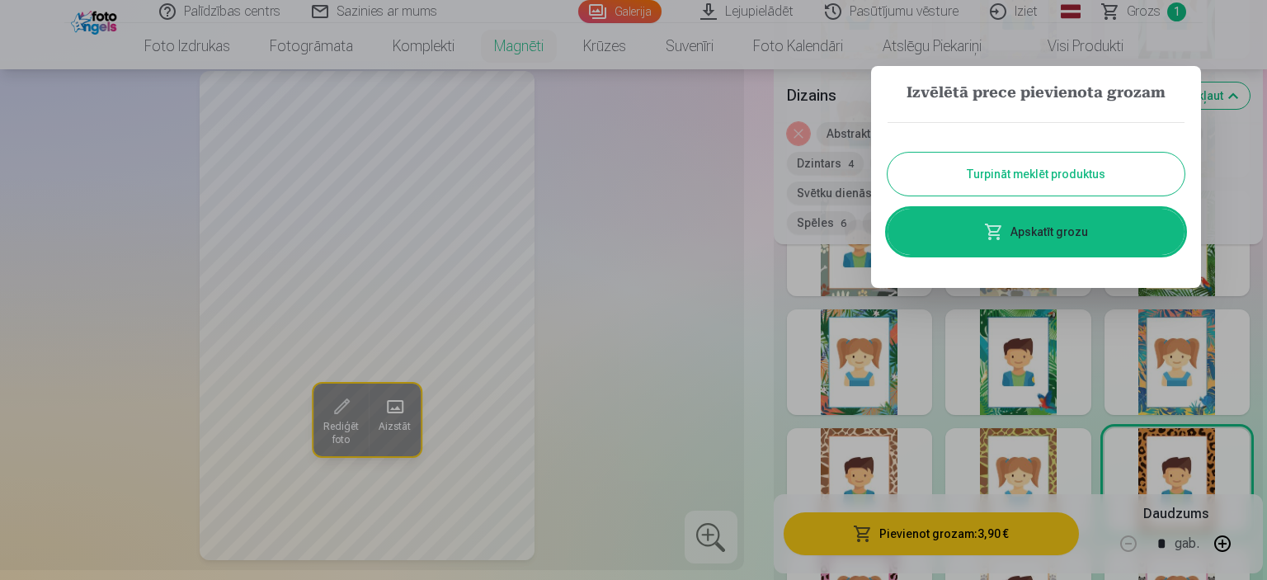
click at [1046, 173] on button "Turpināt meklēt produktus" at bounding box center [1035, 174] width 297 height 43
click at [1046, 173] on button "Frukti 15" at bounding box center [1044, 163] width 68 height 23
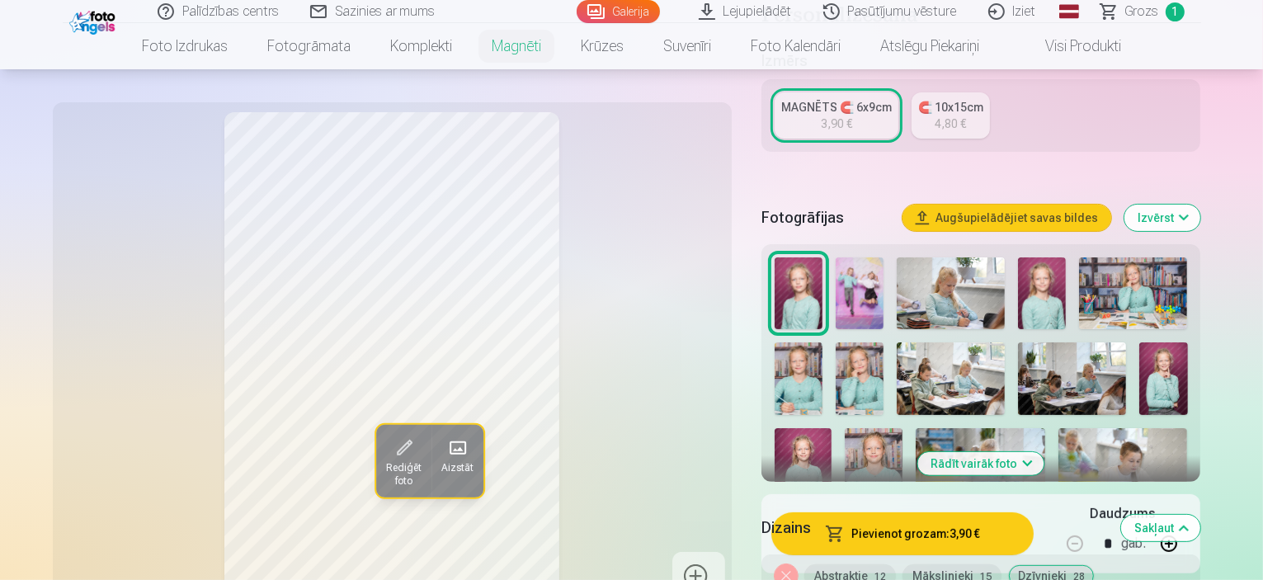
scroll to position [348, 0]
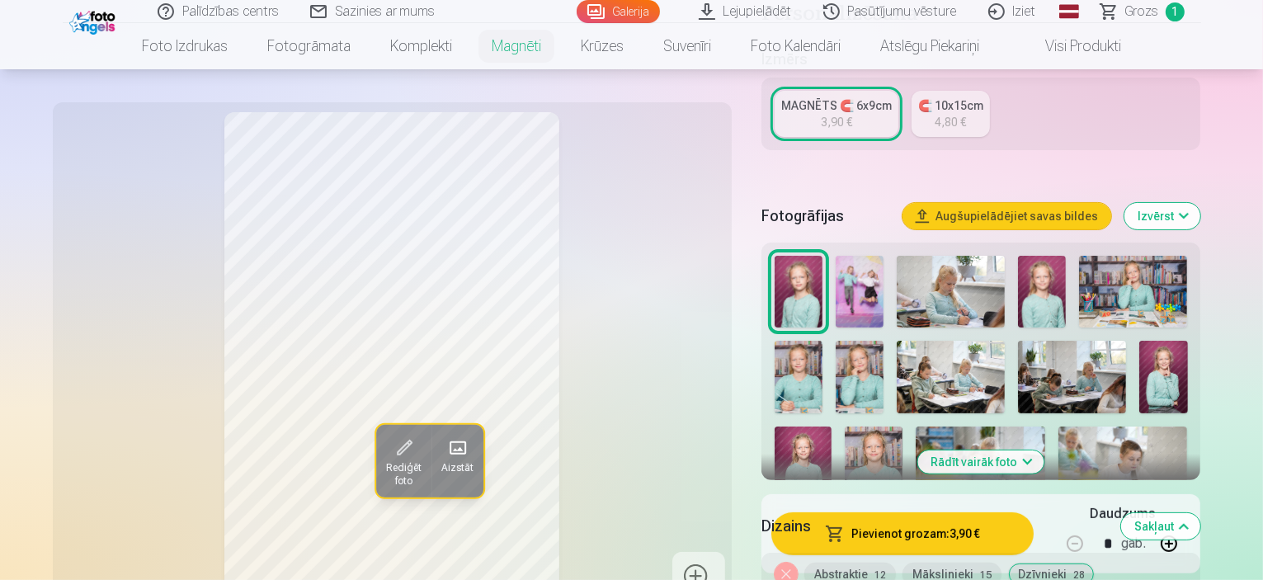
click at [835, 351] on img at bounding box center [859, 377] width 48 height 72
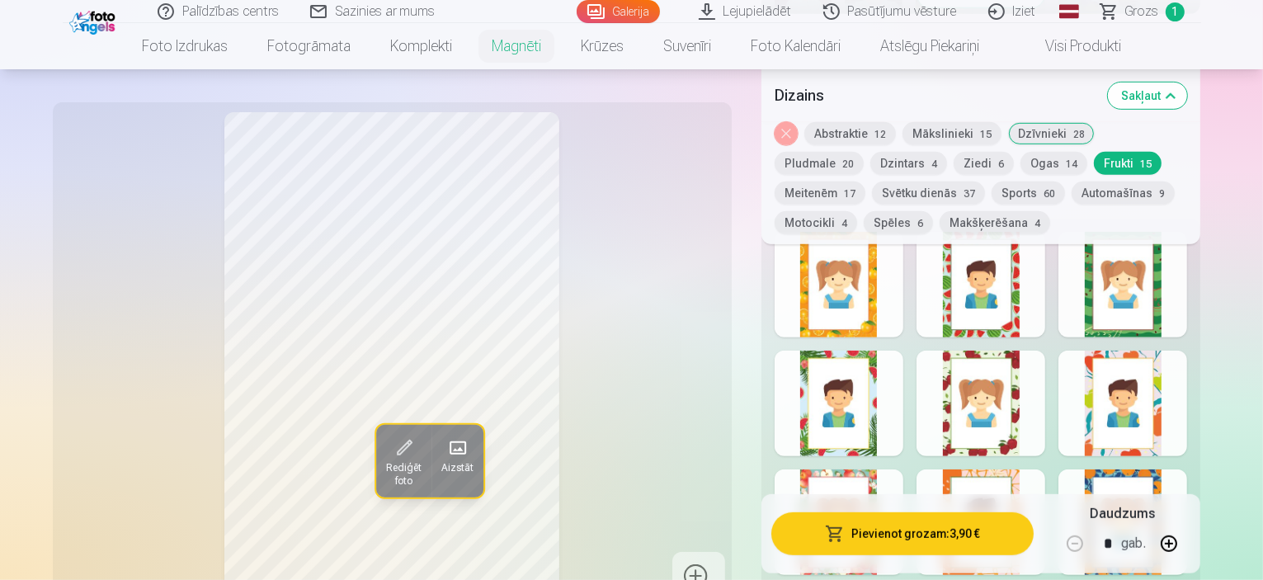
scroll to position [813, 0]
click at [977, 131] on button "Mākslinieki 15" at bounding box center [951, 133] width 99 height 23
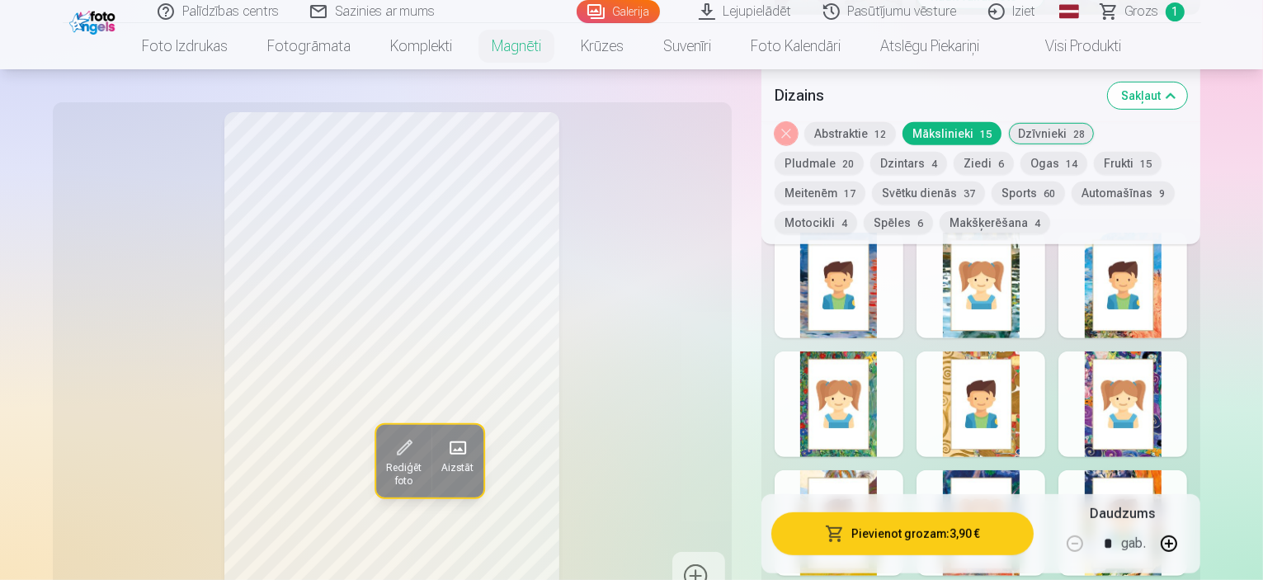
click at [865, 181] on button "Meitenēm 17" at bounding box center [819, 192] width 91 height 23
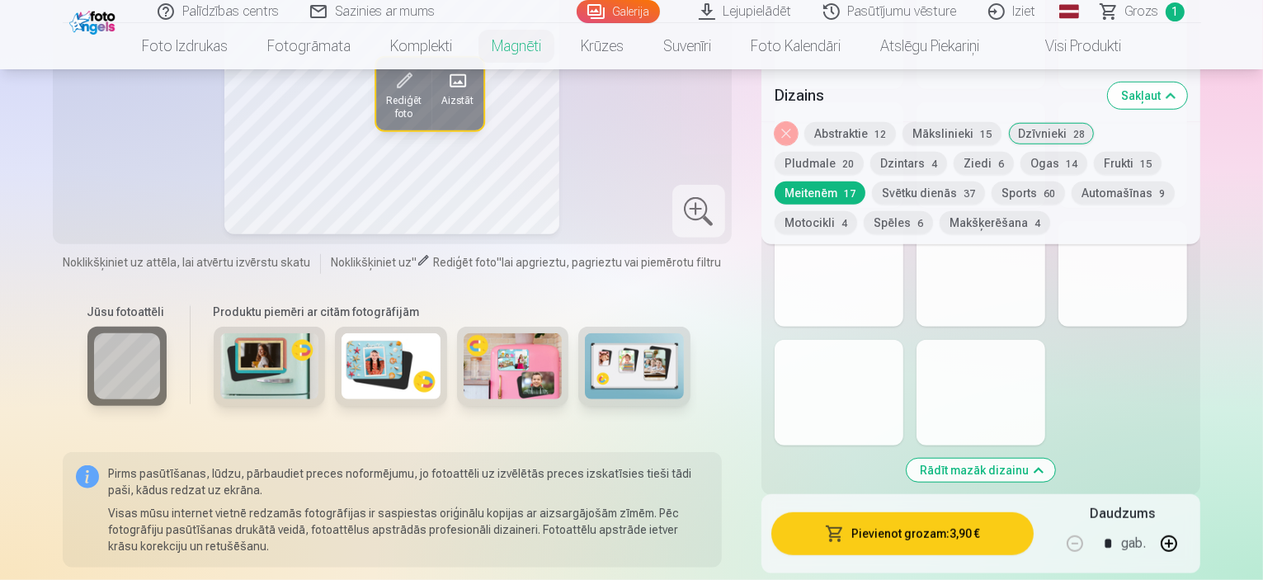
scroll to position [1299, 0]
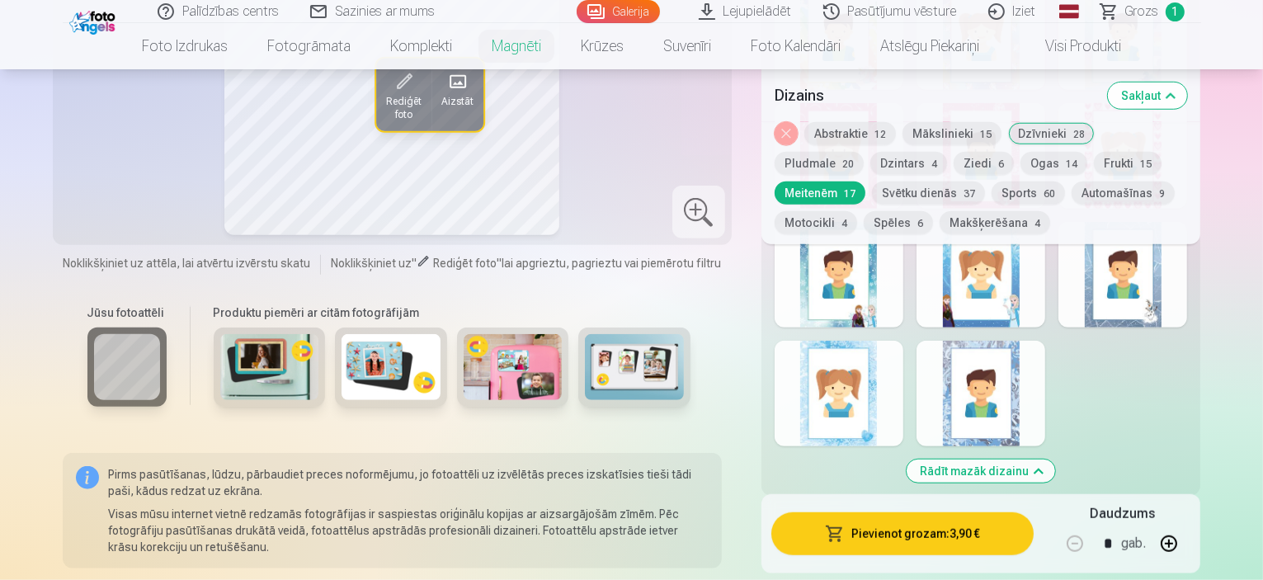
click at [1044, 343] on div at bounding box center [980, 394] width 129 height 106
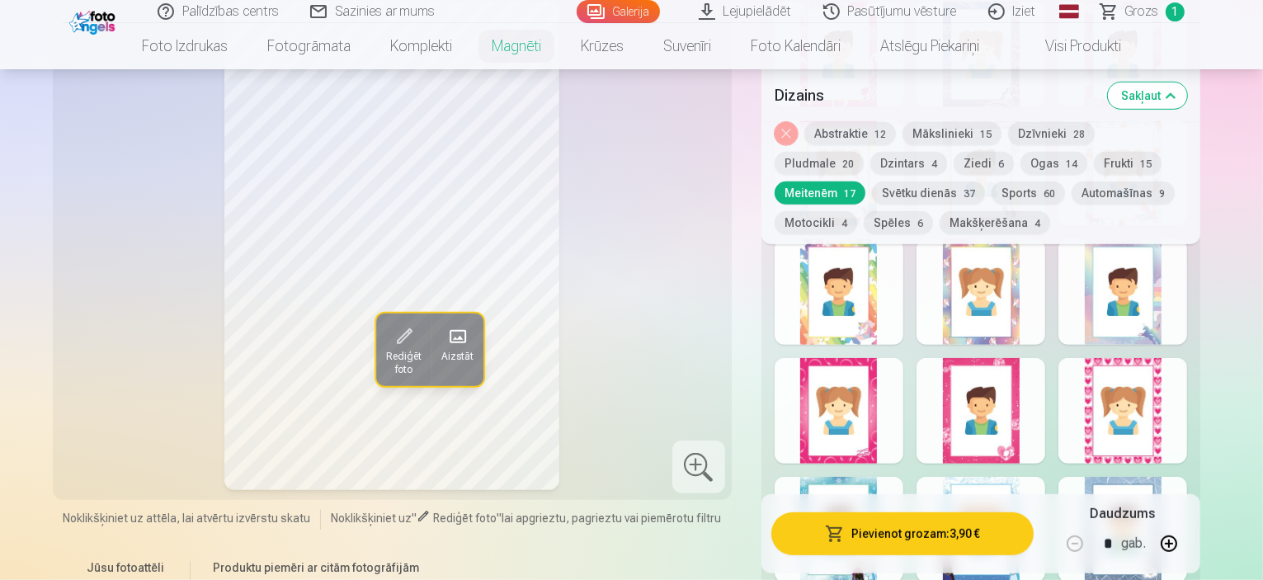
scroll to position [1045, 0]
click at [863, 294] on div at bounding box center [838, 291] width 129 height 106
click at [1036, 275] on div at bounding box center [980, 291] width 129 height 106
click at [953, 161] on button "Ziedi 6" at bounding box center [983, 163] width 60 height 23
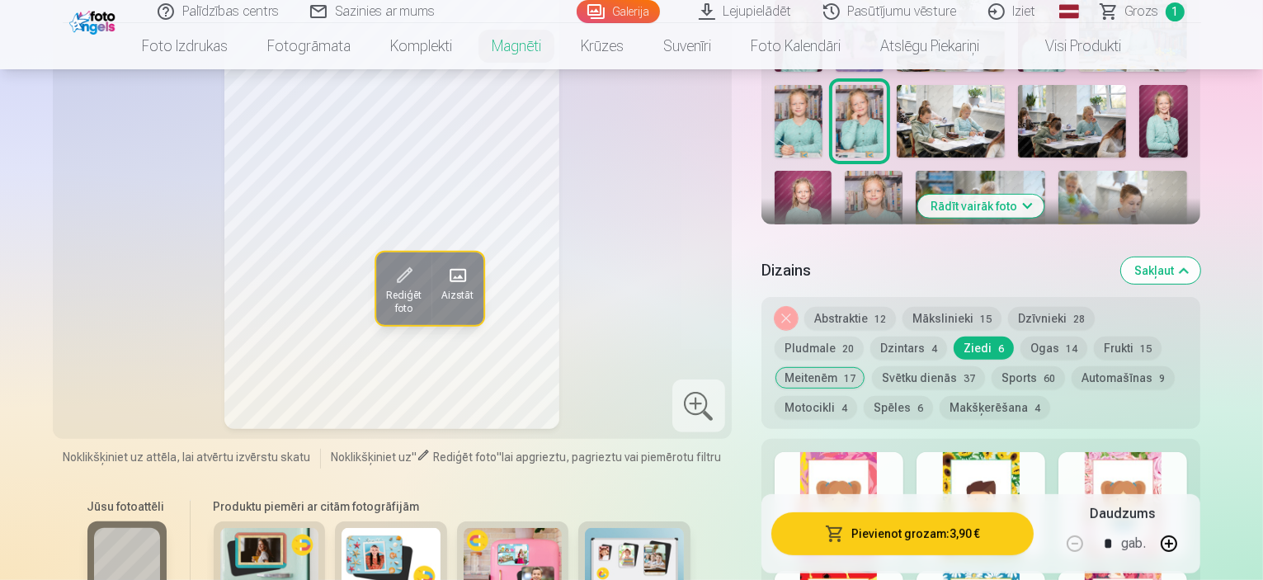
scroll to position [604, 0]
click at [1035, 452] on div at bounding box center [980, 505] width 129 height 106
click at [1158, 467] on div at bounding box center [1122, 505] width 129 height 106
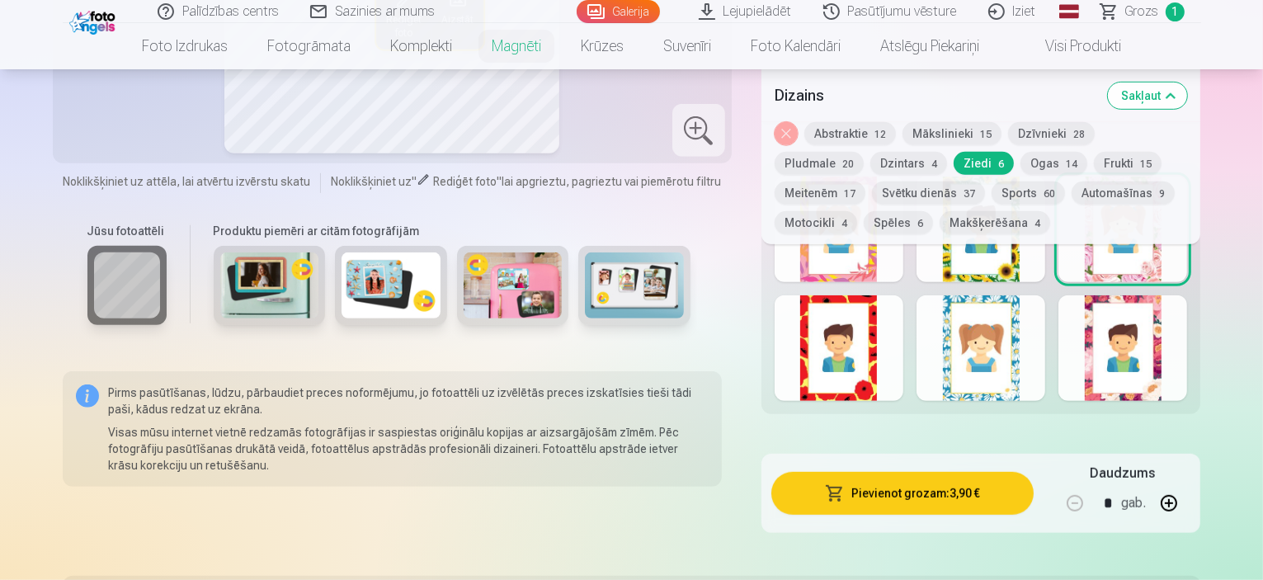
scroll to position [884, 0]
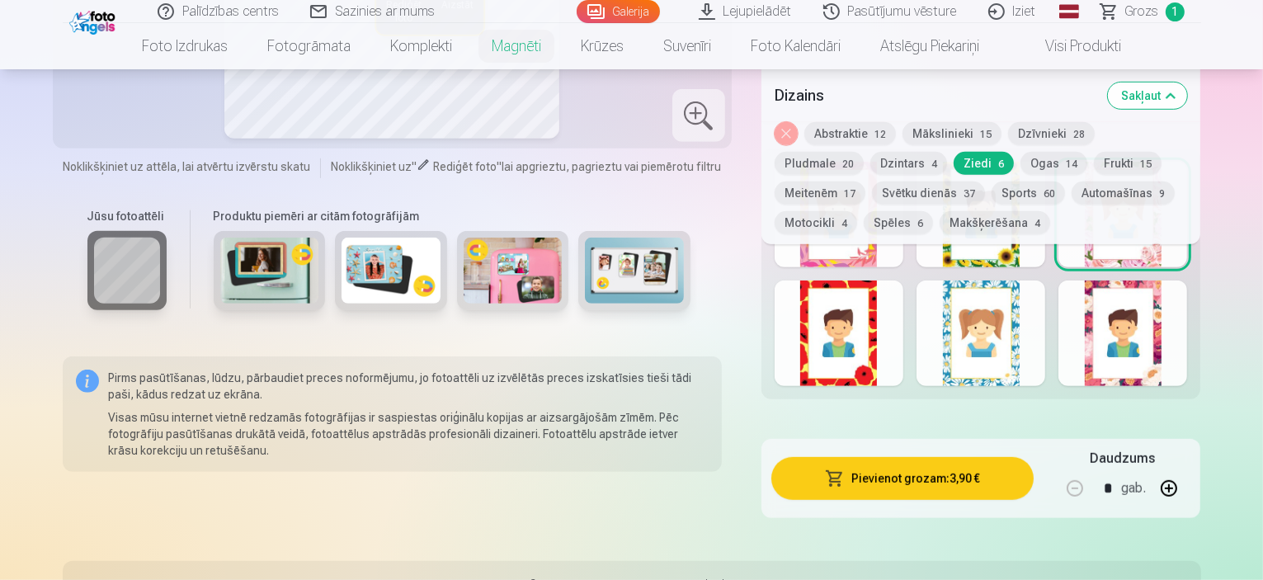
click at [1187, 325] on div at bounding box center [1122, 333] width 129 height 106
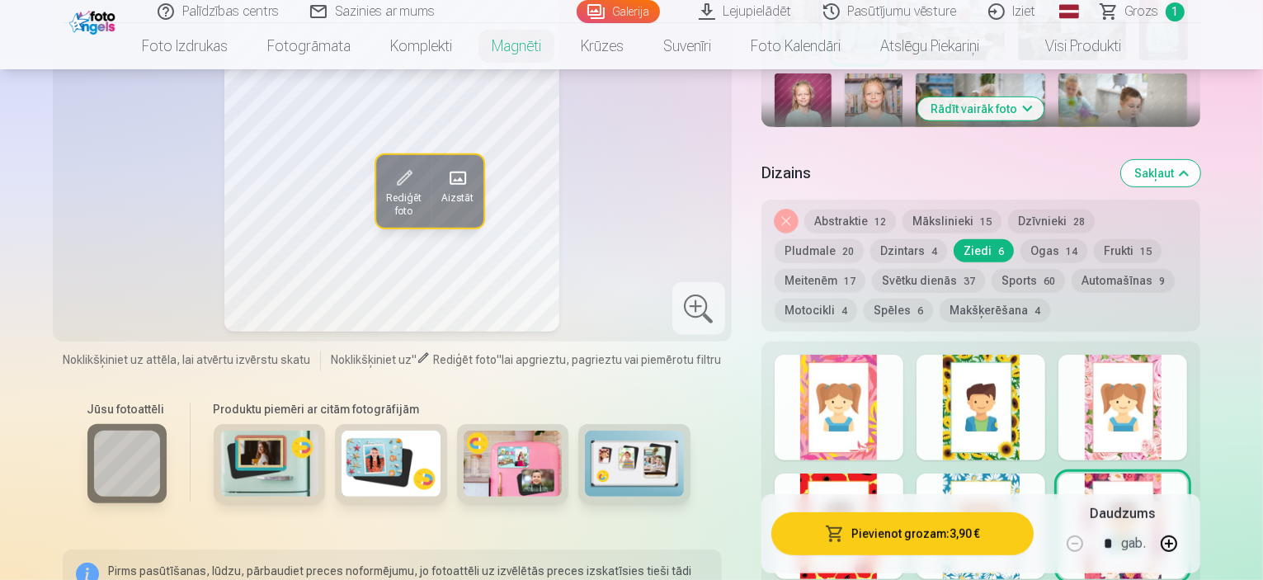
scroll to position [726, 0]
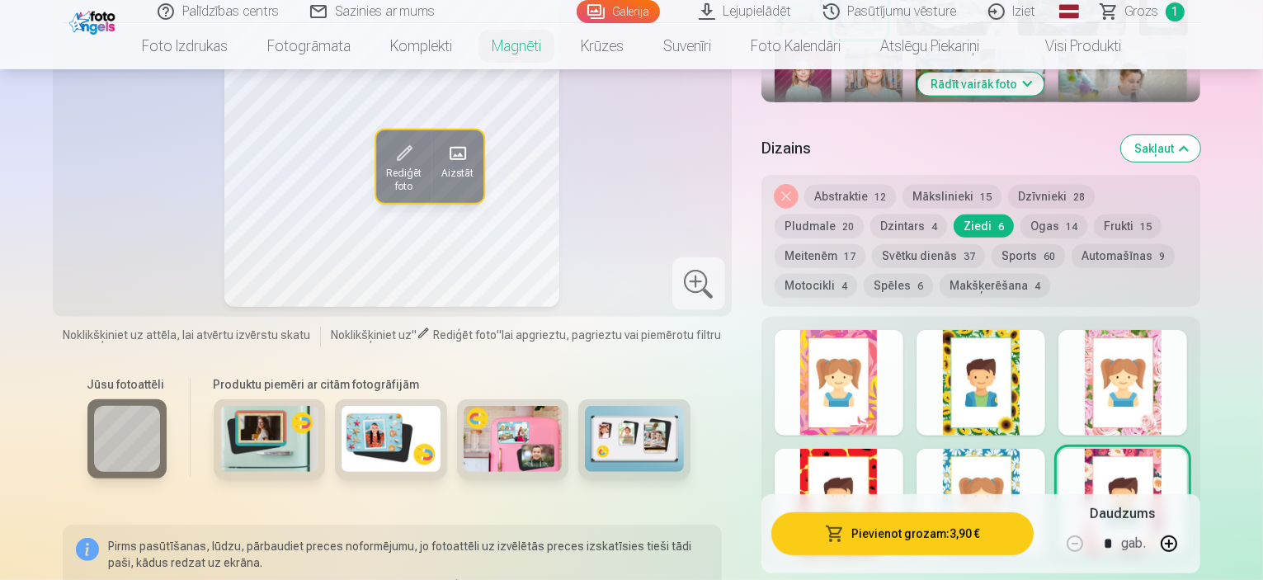
click at [1155, 382] on div at bounding box center [1122, 383] width 129 height 106
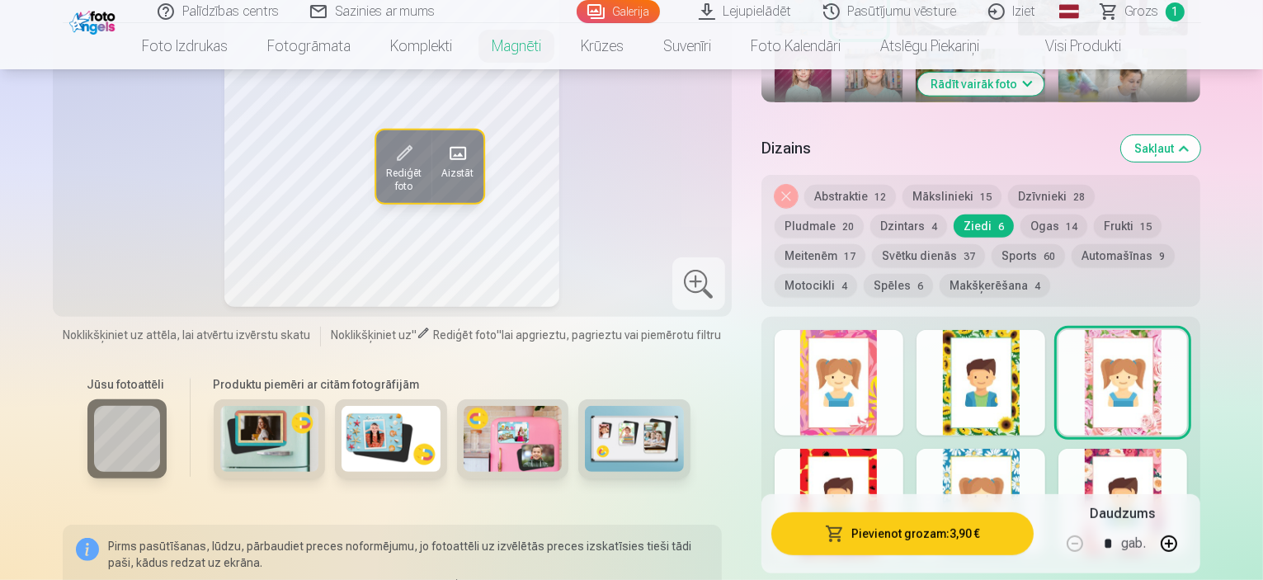
click at [1054, 185] on button "Dzīvnieki 28" at bounding box center [1051, 196] width 87 height 23
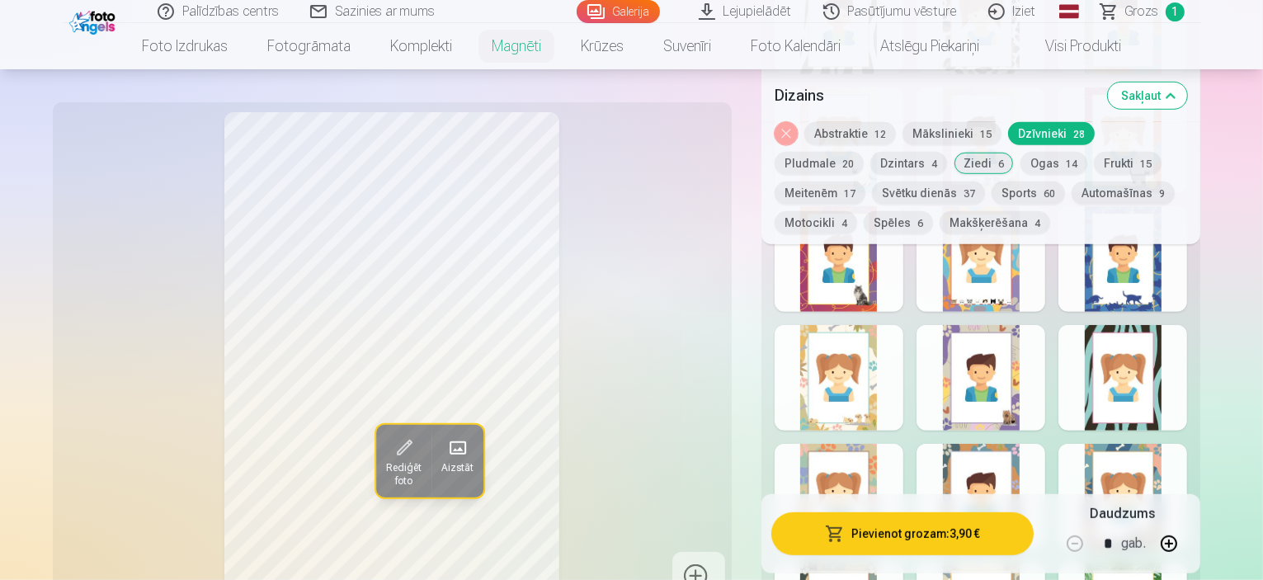
scroll to position [1075, 0]
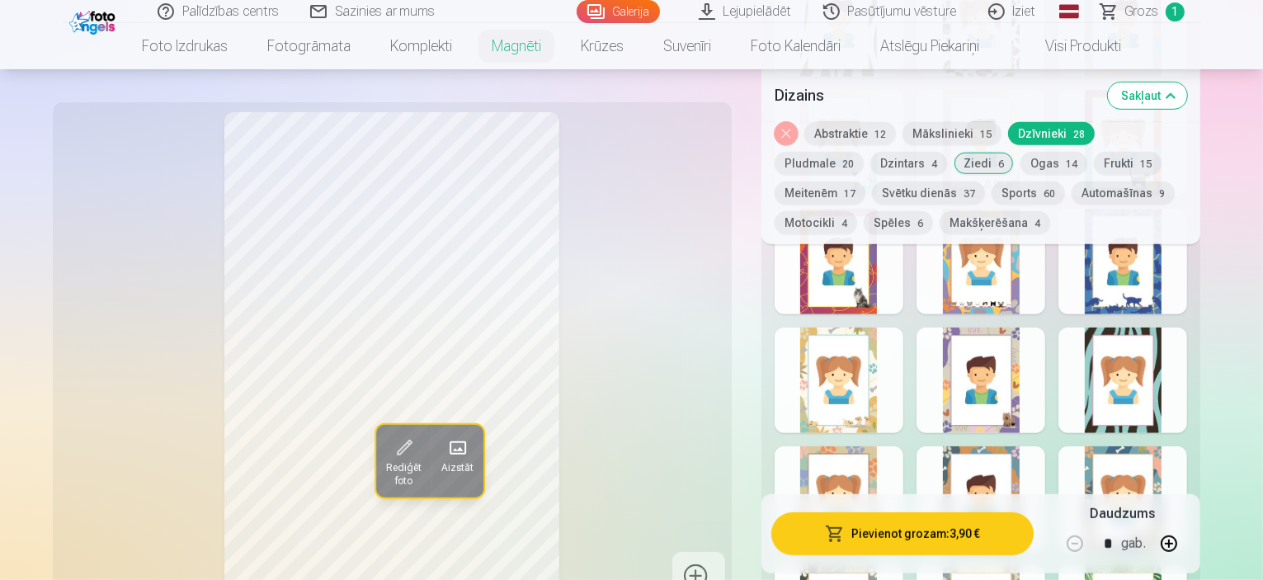
click at [1164, 246] on div at bounding box center [1122, 262] width 129 height 106
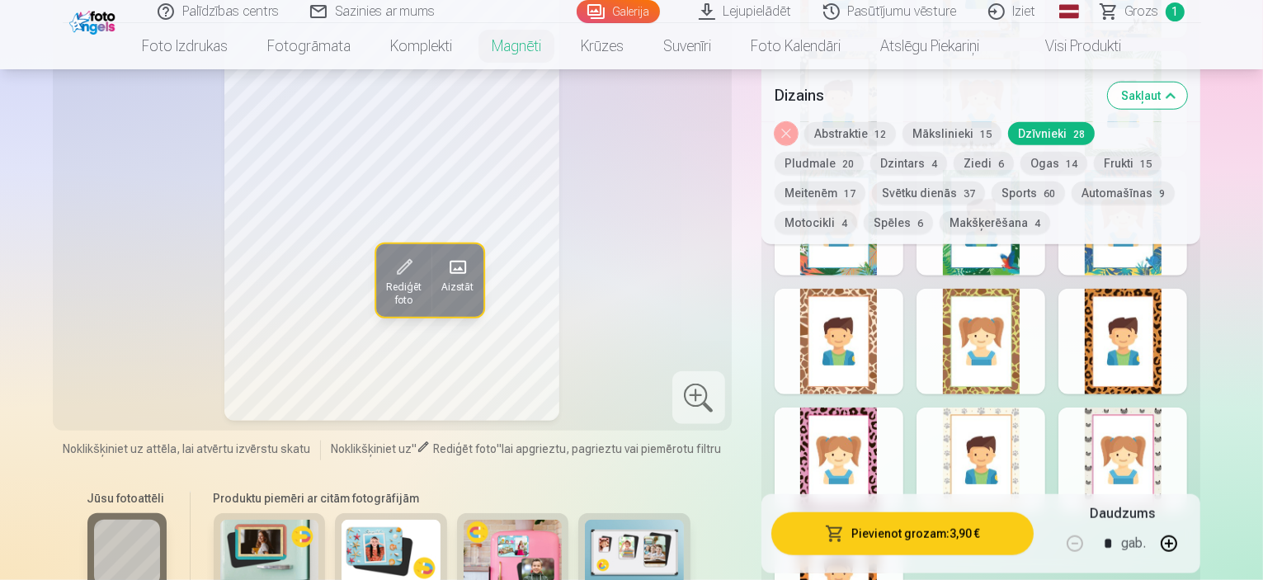
scroll to position [1593, 0]
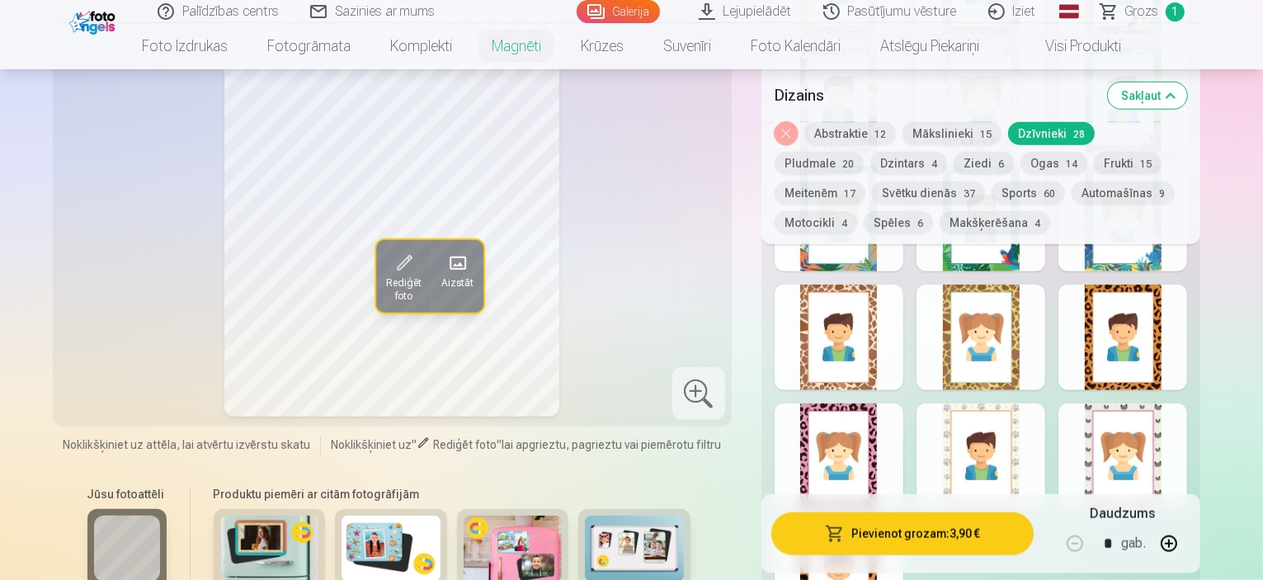
click at [1045, 441] on div at bounding box center [980, 456] width 129 height 106
click at [858, 418] on div at bounding box center [838, 456] width 129 height 106
click at [1178, 432] on div at bounding box center [1122, 456] width 129 height 106
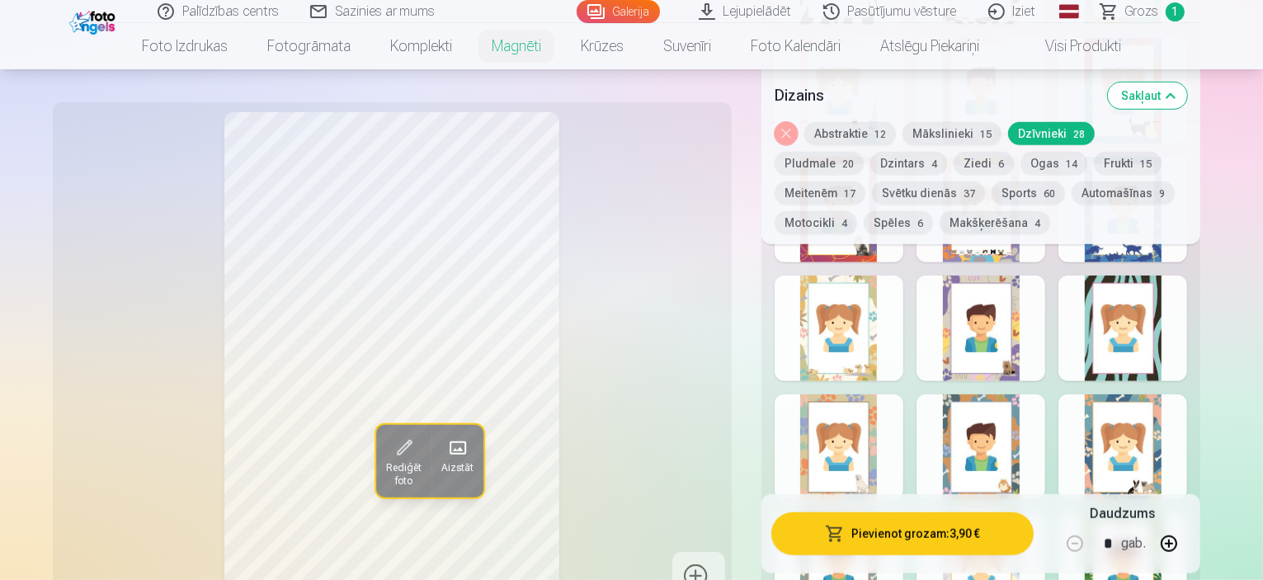
scroll to position [1141, 0]
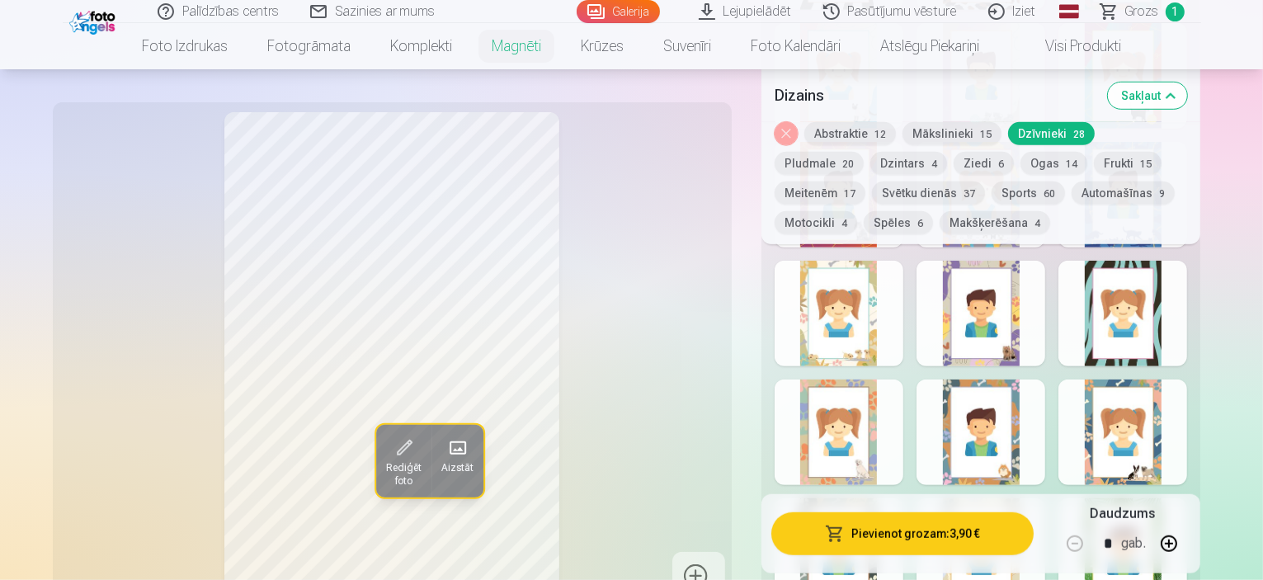
click at [858, 433] on div at bounding box center [838, 432] width 129 height 106
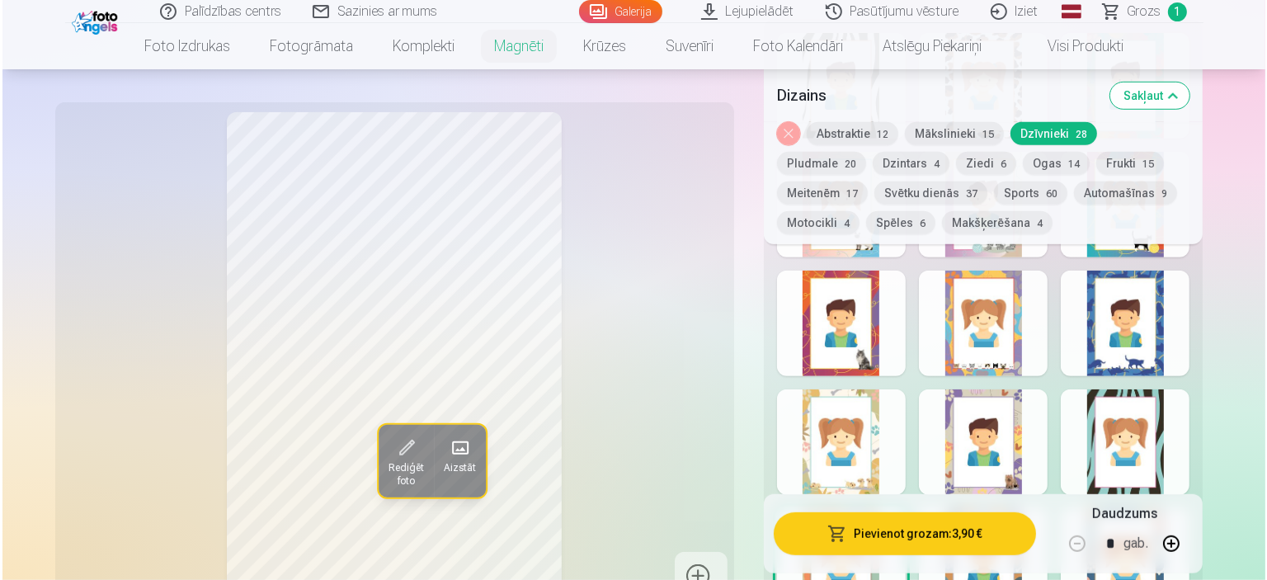
scroll to position [1015, 0]
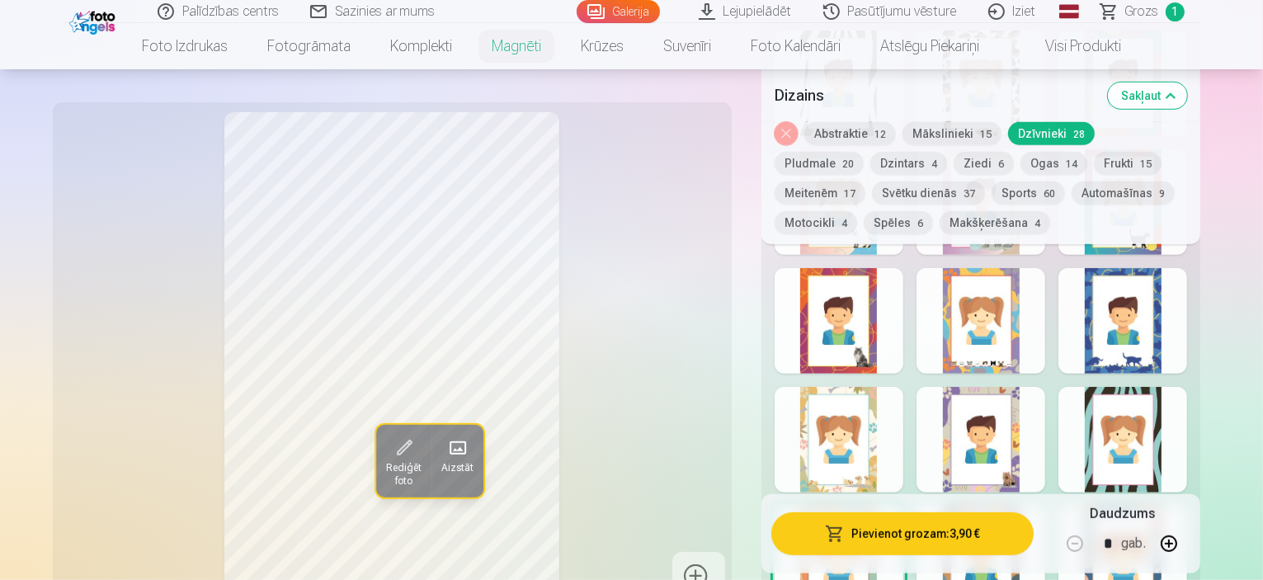
click at [1187, 326] on div at bounding box center [1122, 321] width 129 height 106
click at [930, 530] on button "Pievienot grozam : 3,90 €" at bounding box center [902, 533] width 263 height 43
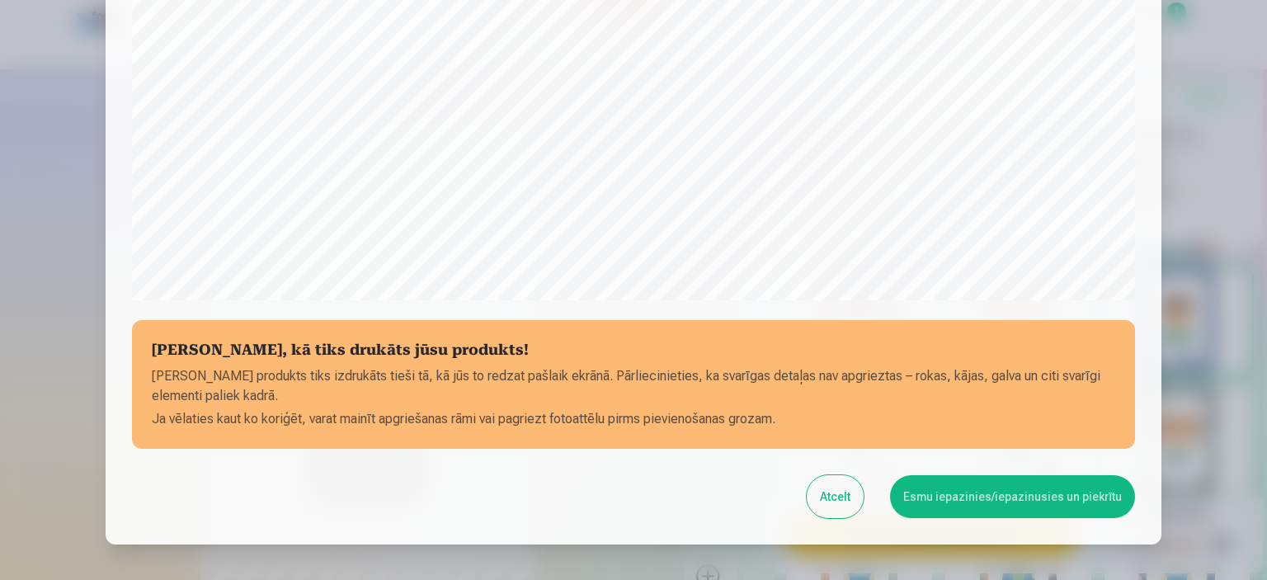
scroll to position [509, 0]
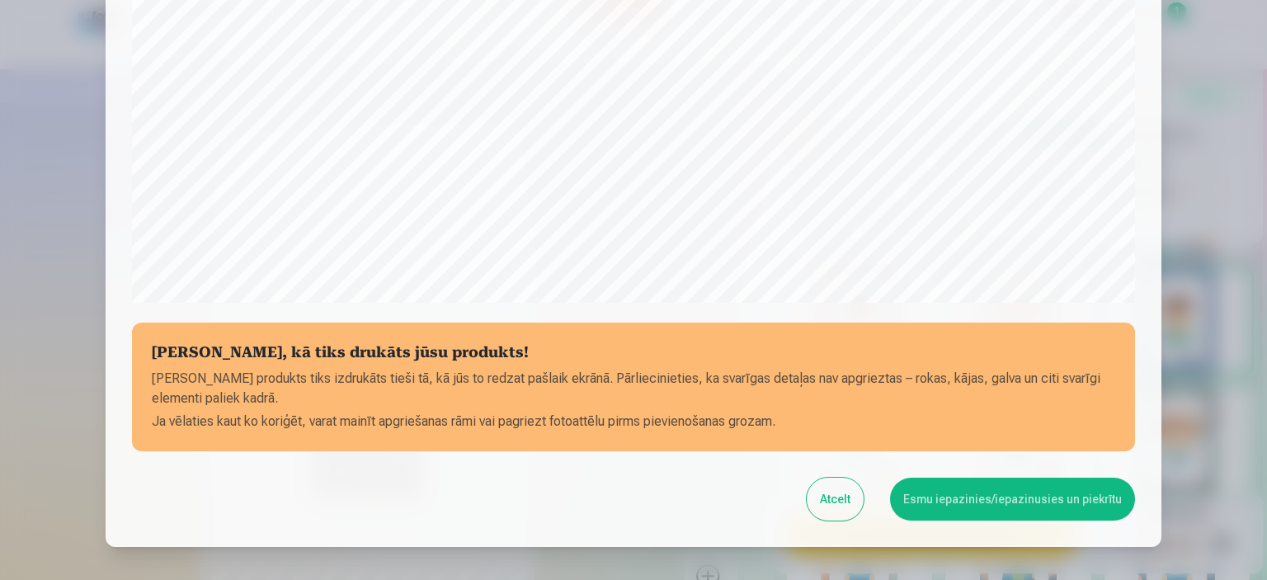
click at [848, 494] on button "Atcelt" at bounding box center [835, 499] width 57 height 43
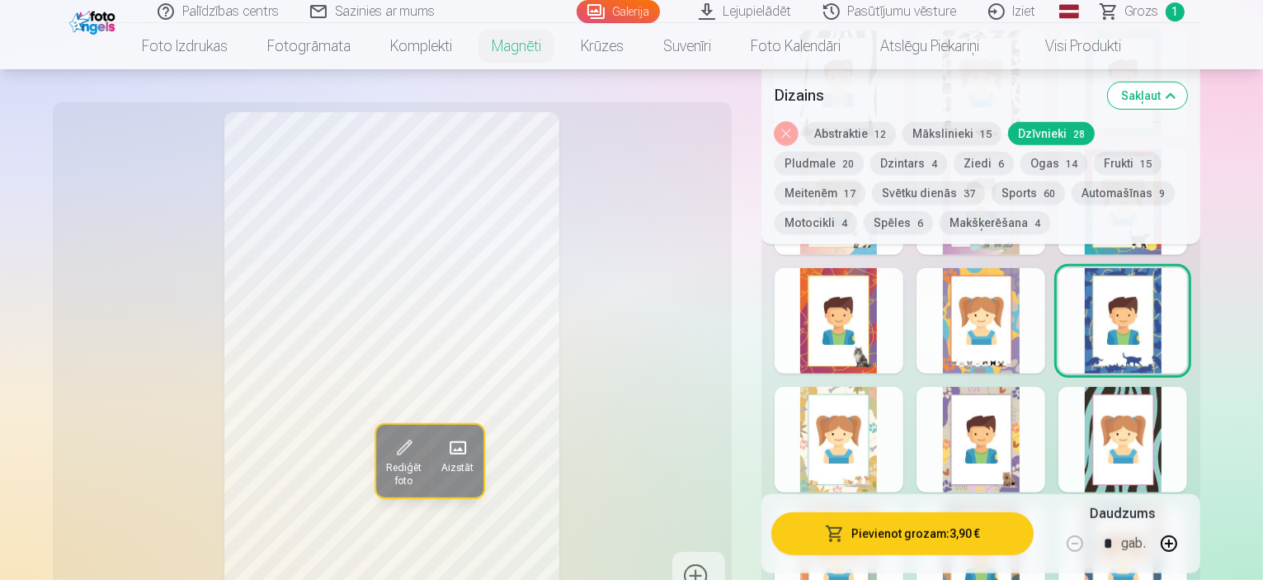
click at [390, 443] on span at bounding box center [403, 448] width 26 height 26
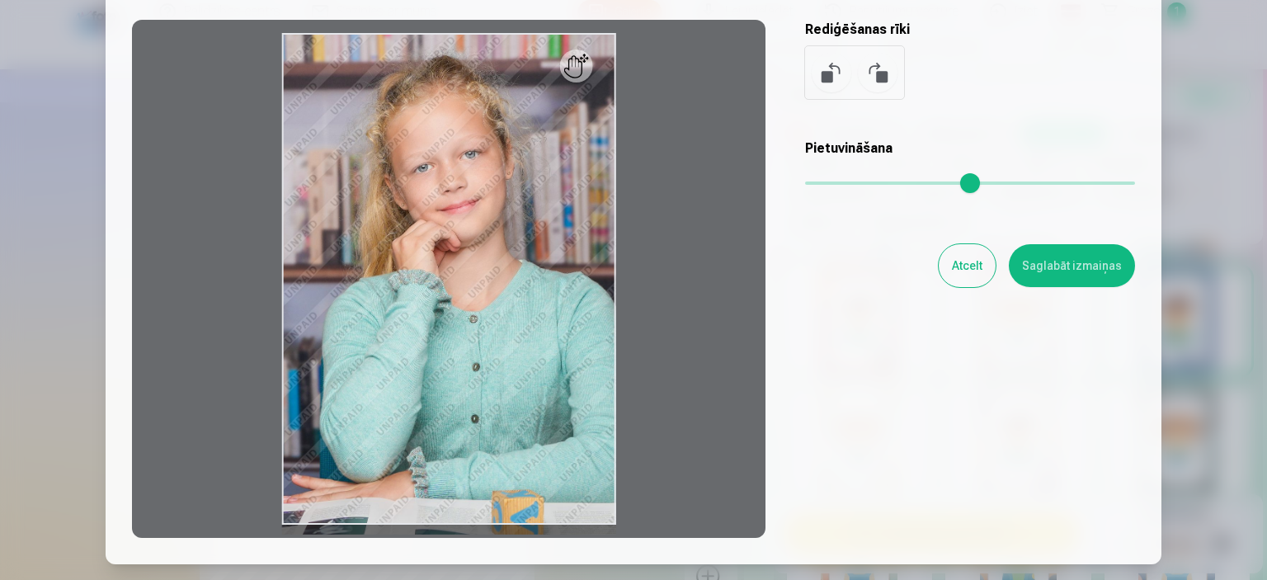
scroll to position [139, 0]
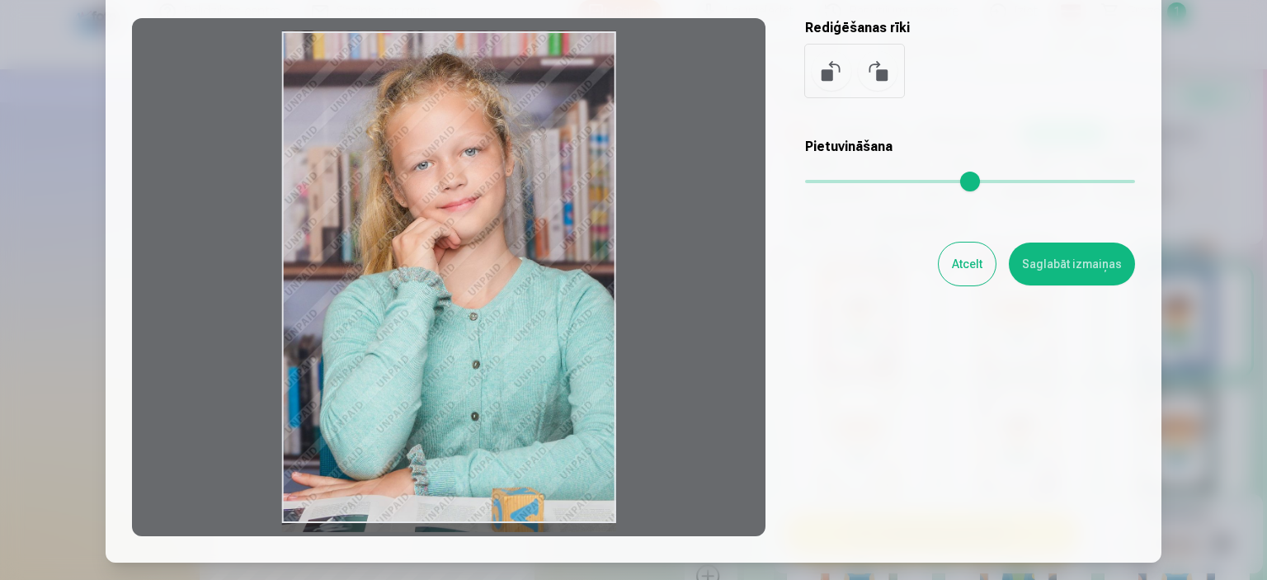
drag, startPoint x: 497, startPoint y: 369, endPoint x: 488, endPoint y: 368, distance: 9.1
click at [488, 368] on div at bounding box center [448, 277] width 633 height 518
drag, startPoint x: 587, startPoint y: 228, endPoint x: 468, endPoint y: 235, distance: 119.0
click at [468, 235] on div at bounding box center [448, 277] width 633 height 518
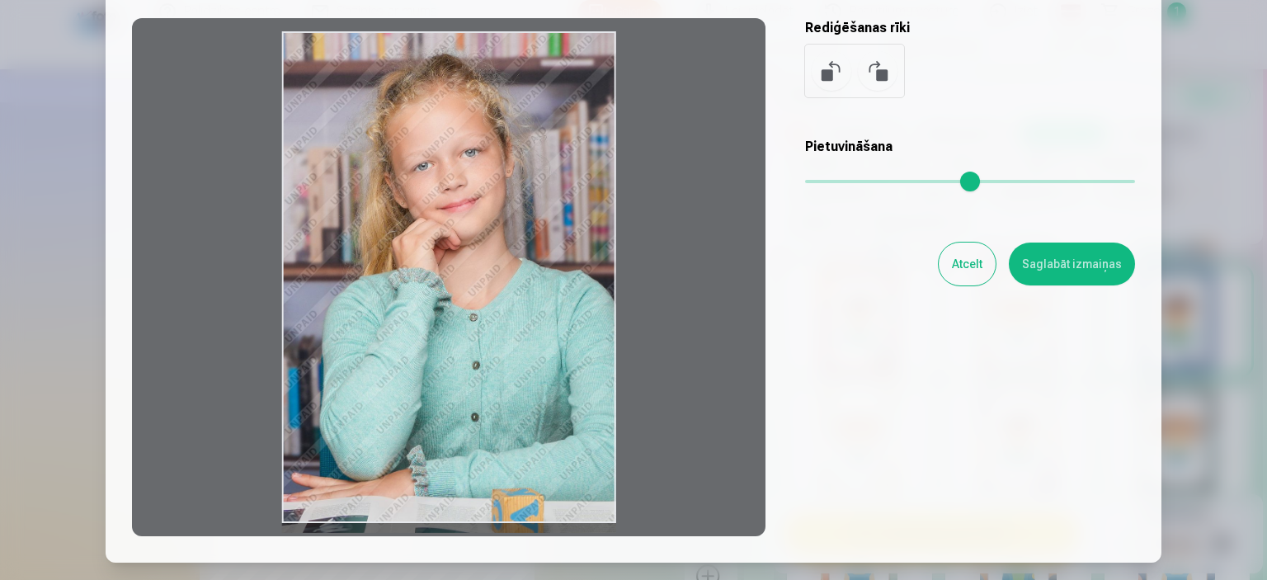
click at [973, 258] on button "Atcelt" at bounding box center [967, 263] width 57 height 43
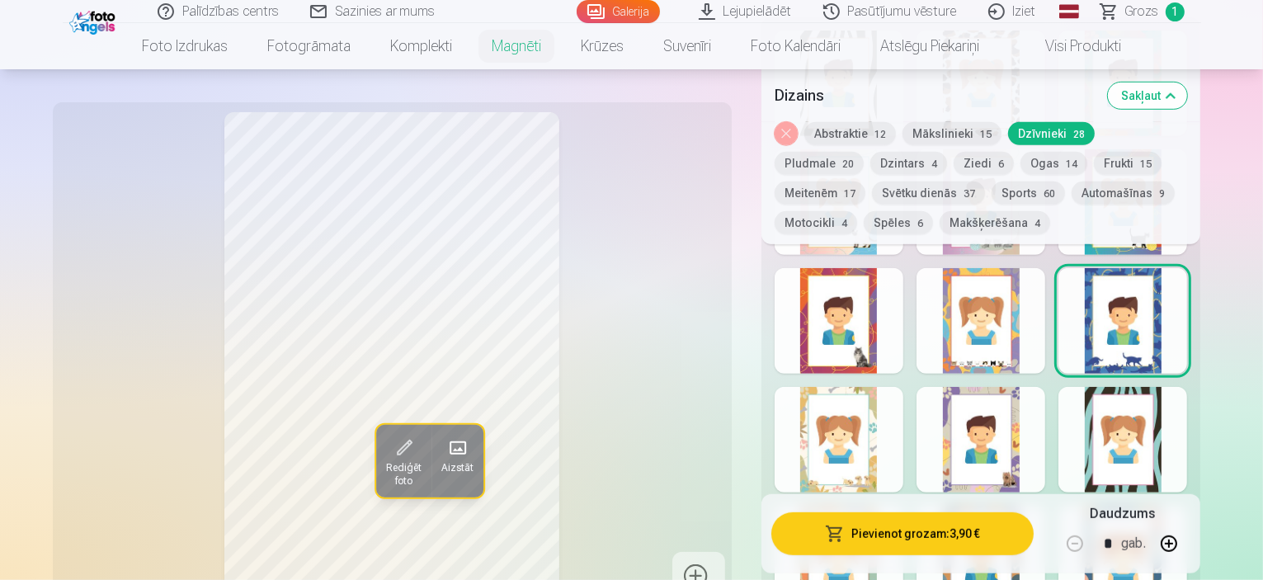
click at [1001, 300] on div at bounding box center [980, 321] width 129 height 106
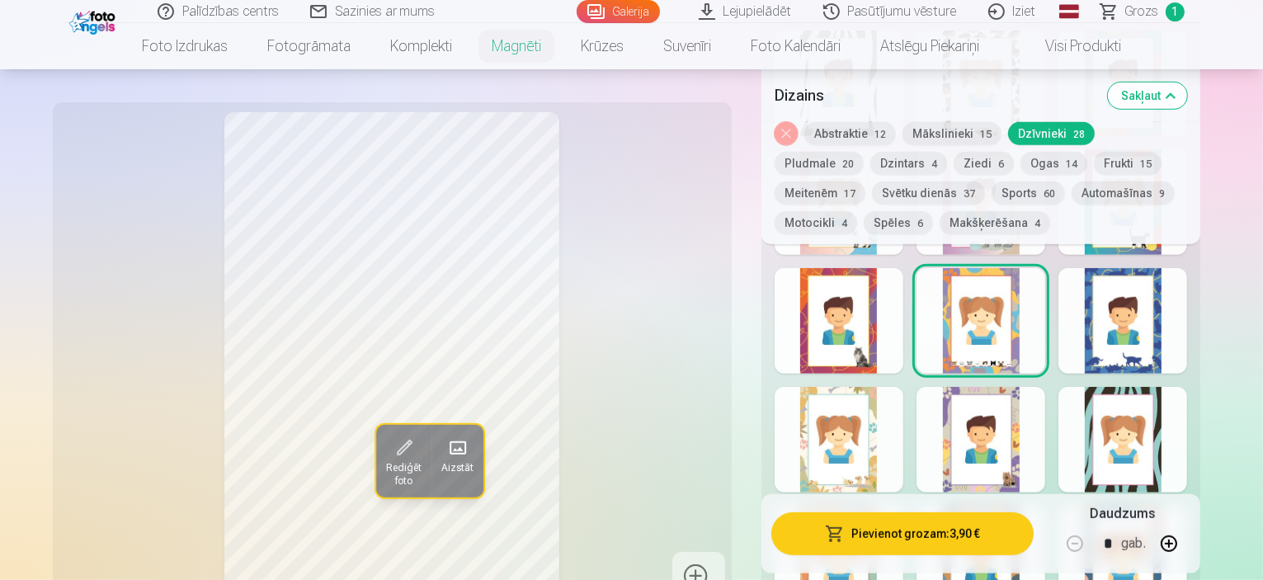
click at [935, 534] on button "Pievienot grozam : 3,90 €" at bounding box center [902, 533] width 263 height 43
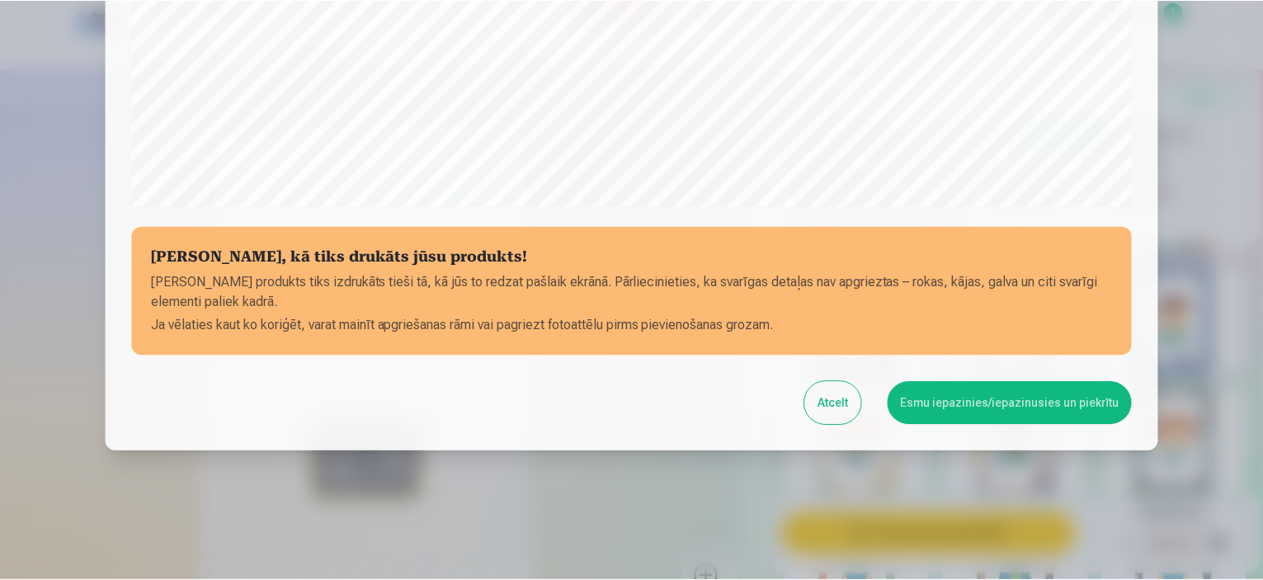
scroll to position [607, 0]
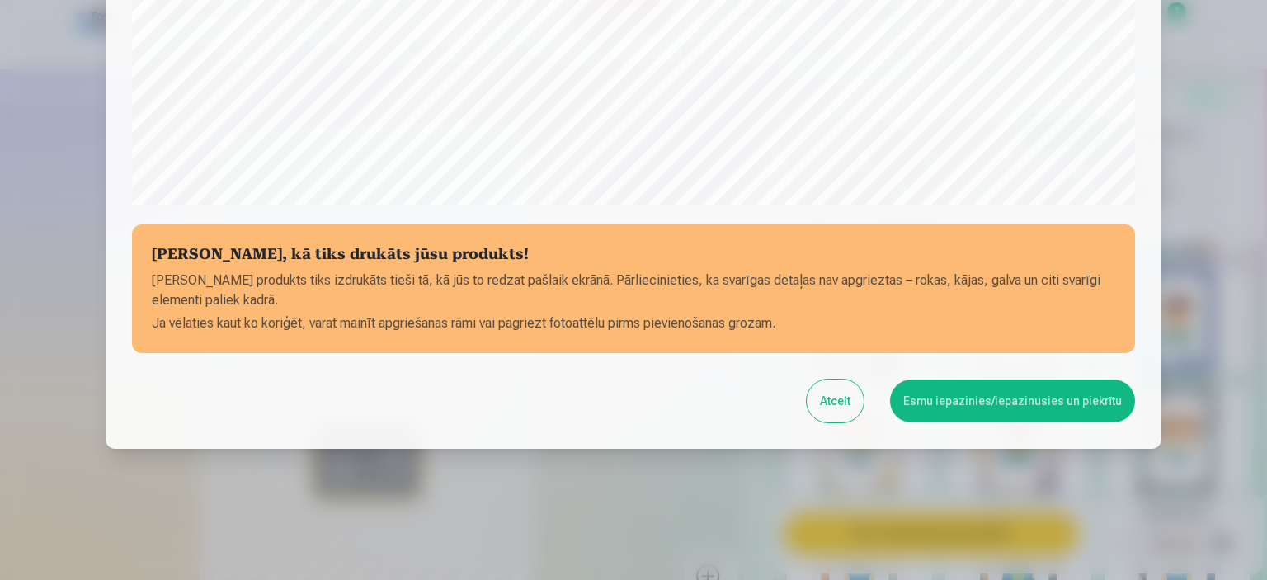
click at [965, 394] on button "Esmu iepazinies/iepazinusies un piekrītu" at bounding box center [1012, 400] width 245 height 43
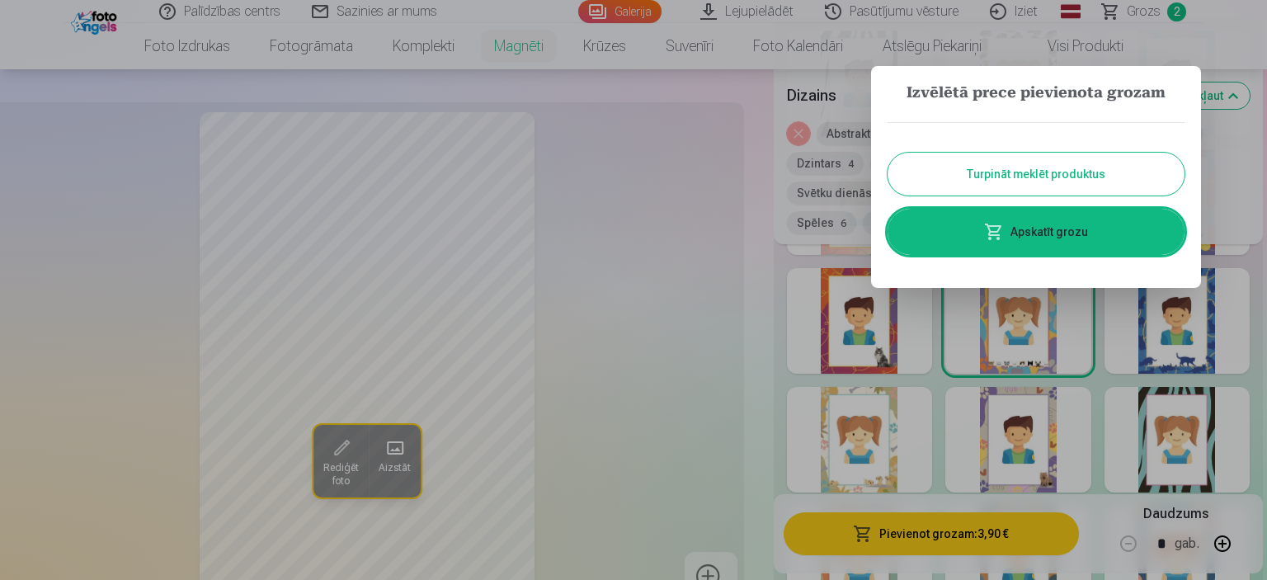
click at [1046, 227] on link "Apskatīt grozu" at bounding box center [1035, 232] width 297 height 46
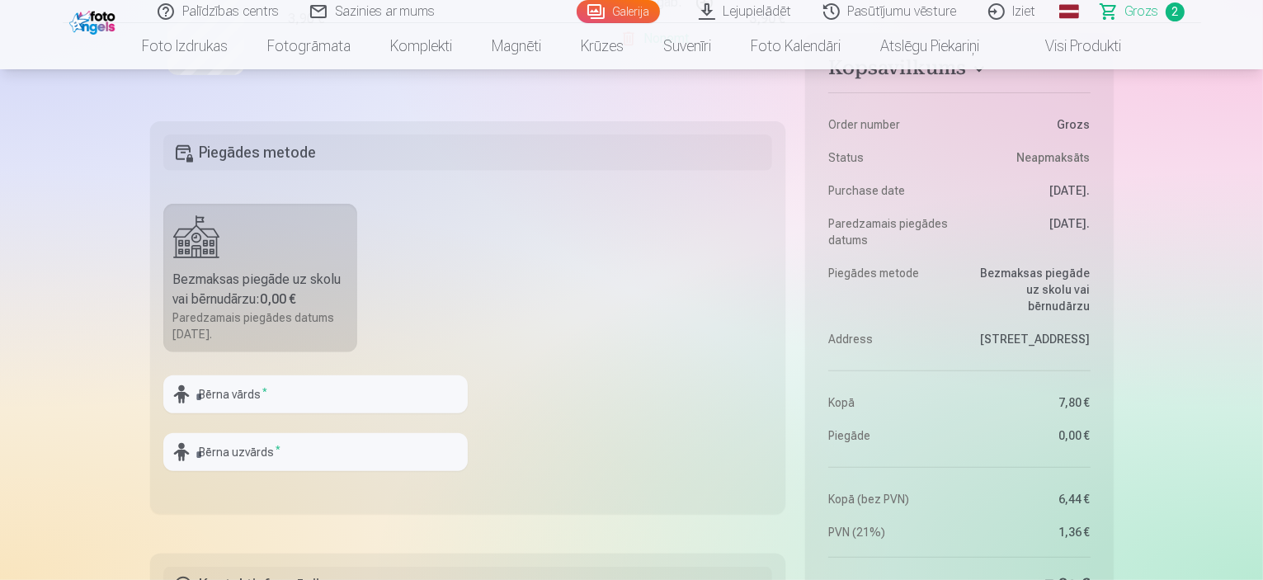
scroll to position [653, 0]
click at [247, 387] on input "text" at bounding box center [315, 393] width 304 height 38
type input "******"
click at [252, 448] on input "text" at bounding box center [315, 451] width 304 height 38
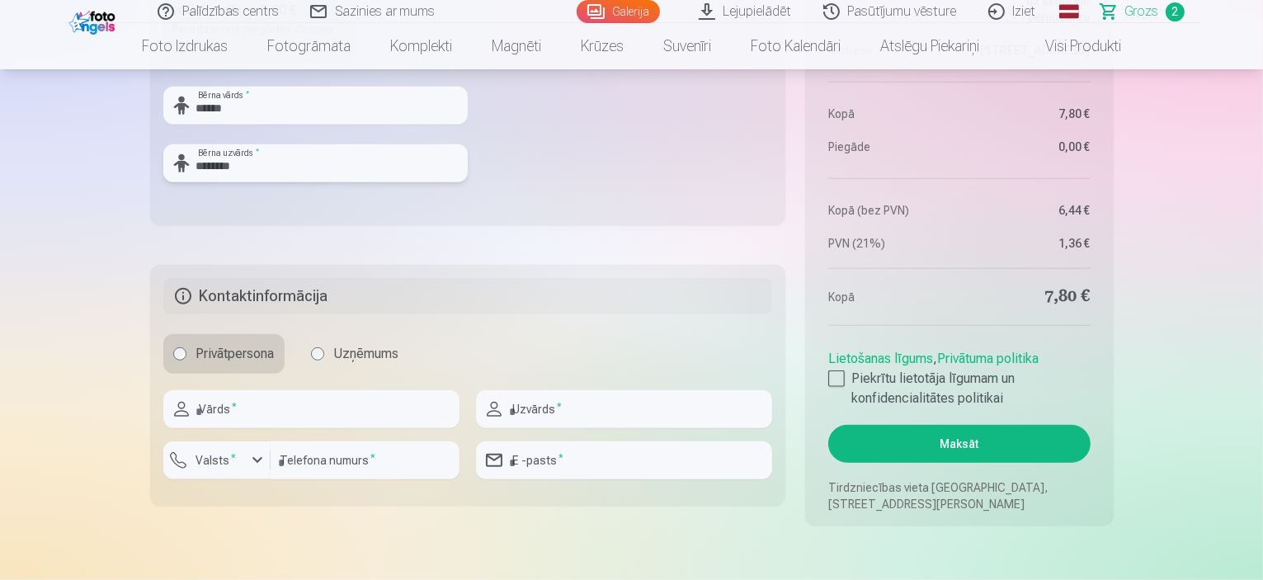
scroll to position [940, 0]
type input "********"
click at [321, 403] on input "text" at bounding box center [311, 410] width 296 height 38
type input "*****"
type input "********"
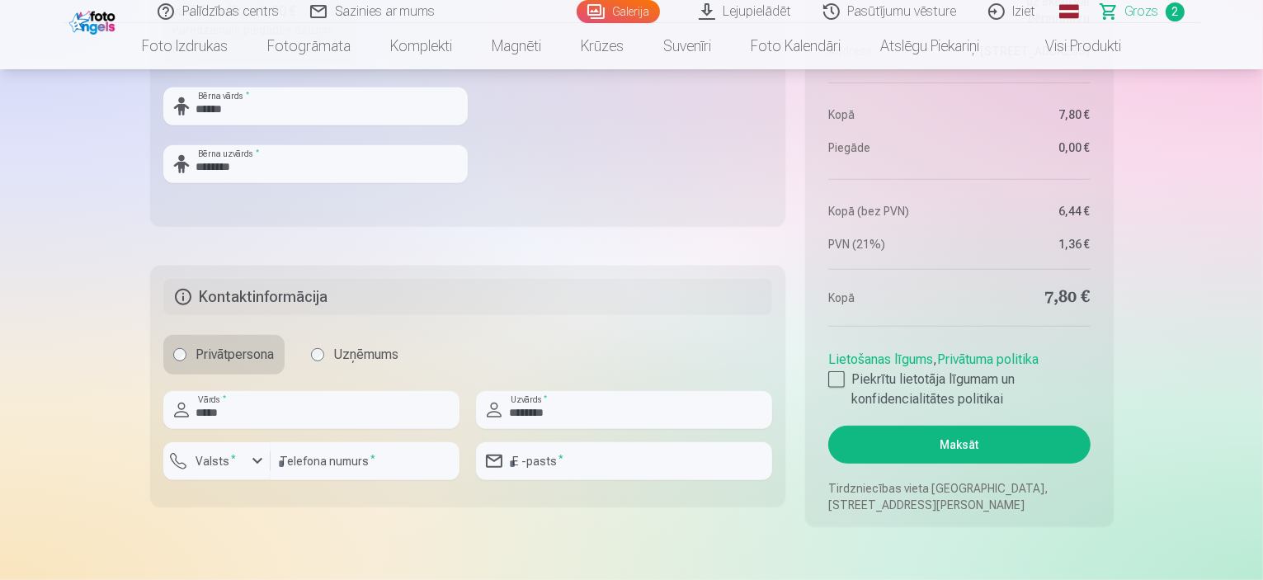
type input "********"
type input "**********"
click at [828, 382] on div at bounding box center [836, 379] width 16 height 16
click at [922, 436] on button "Maksāt" at bounding box center [958, 445] width 261 height 38
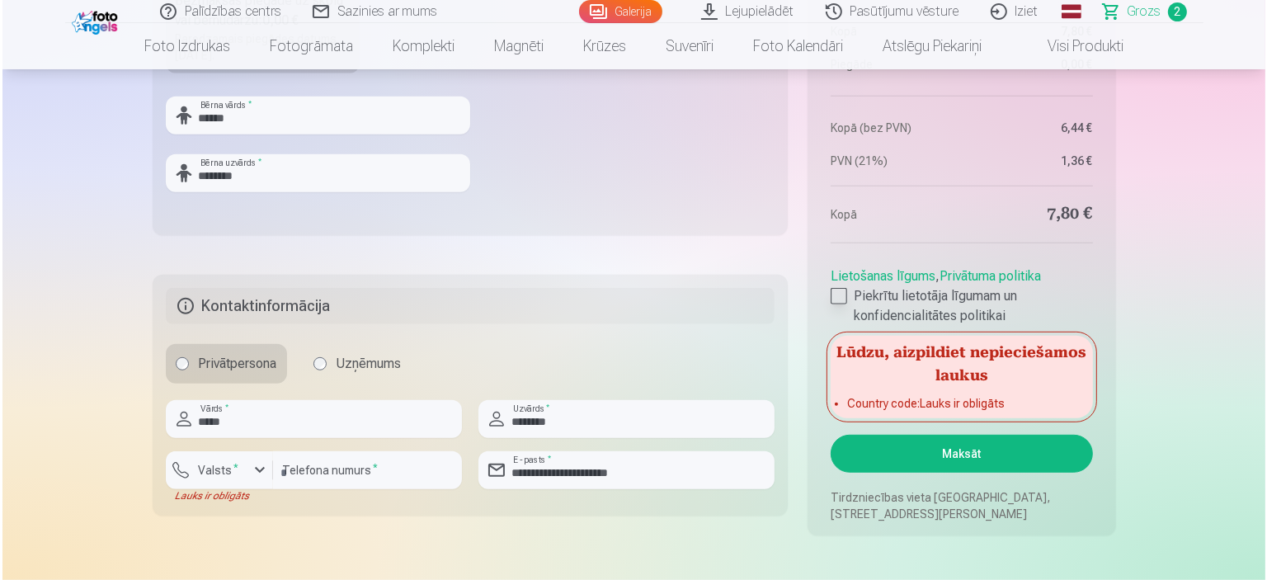
scroll to position [933, 0]
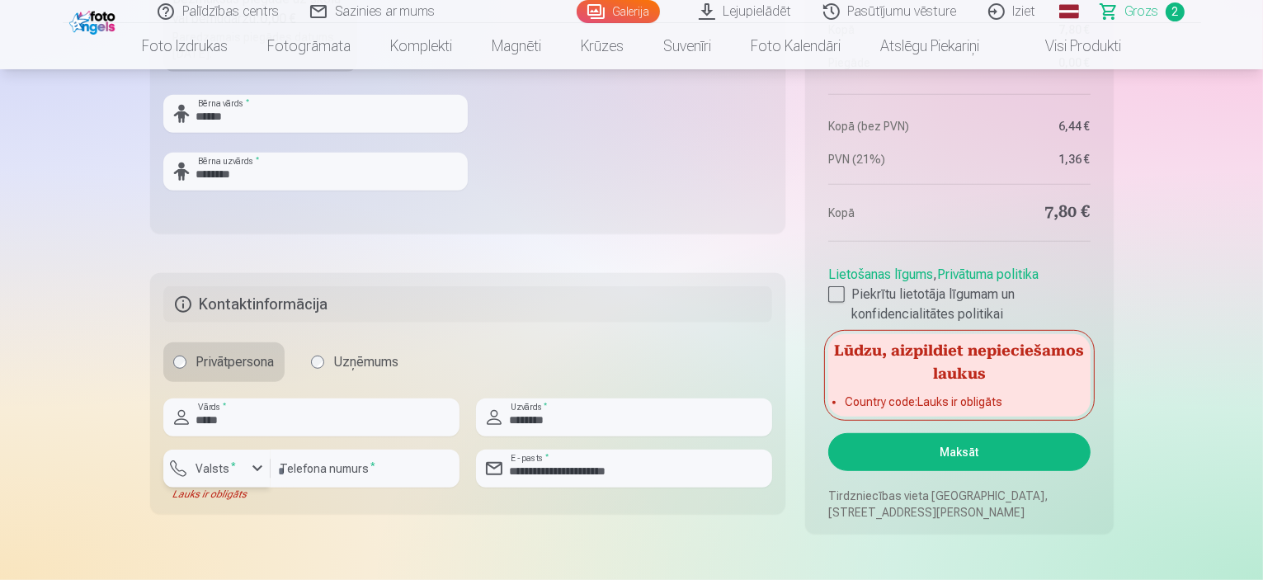
click at [255, 464] on div "button" at bounding box center [257, 469] width 20 height 20
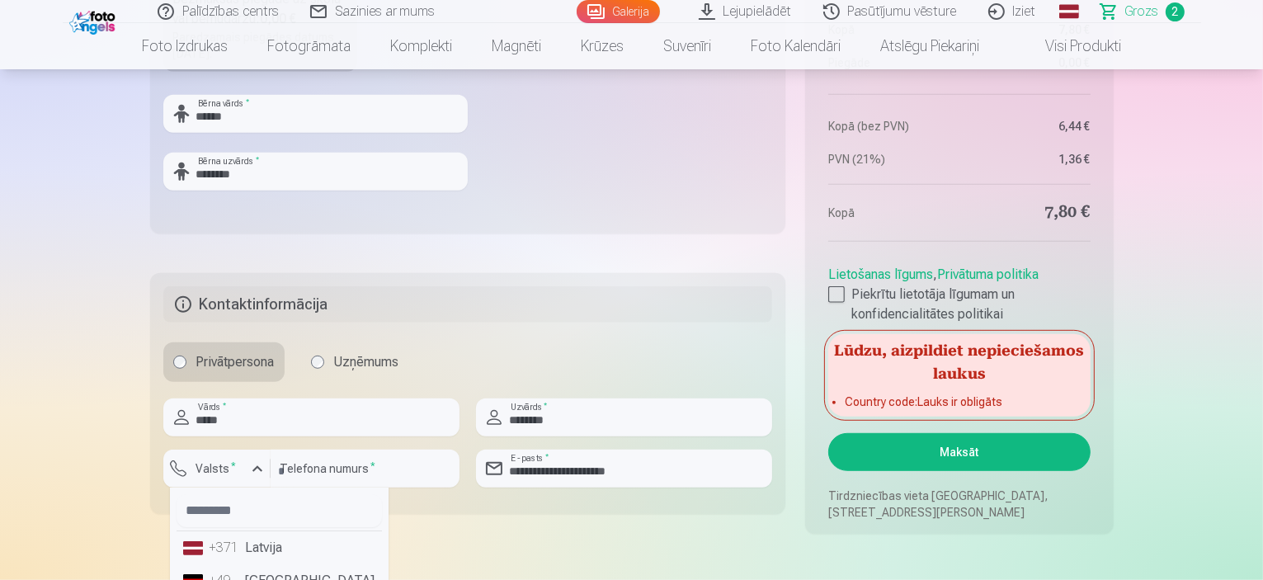
click at [283, 553] on li "+371 Latvija" at bounding box center [278, 547] width 205 height 33
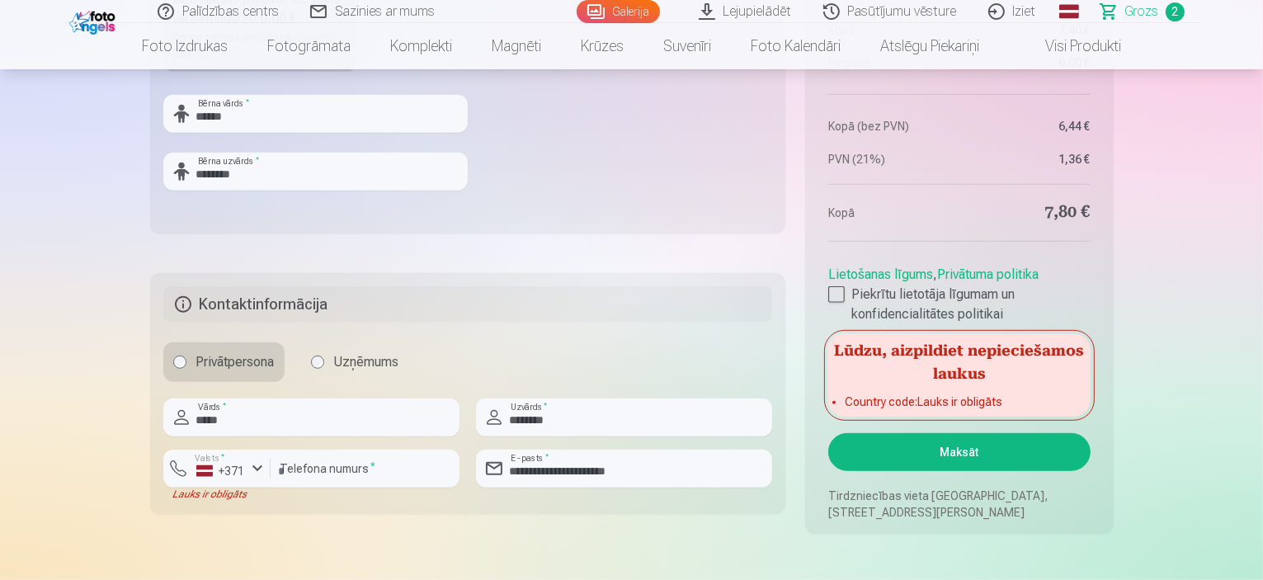
click at [931, 448] on button "Maksāt" at bounding box center [958, 452] width 261 height 38
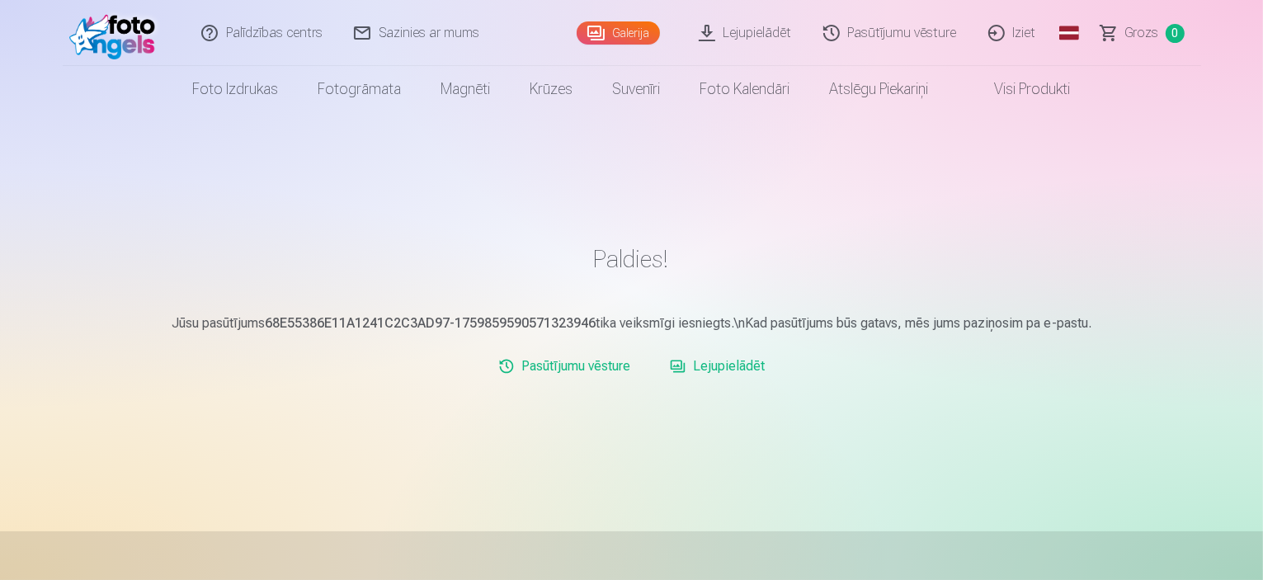
click at [125, 16] on img at bounding box center [116, 33] width 95 height 53
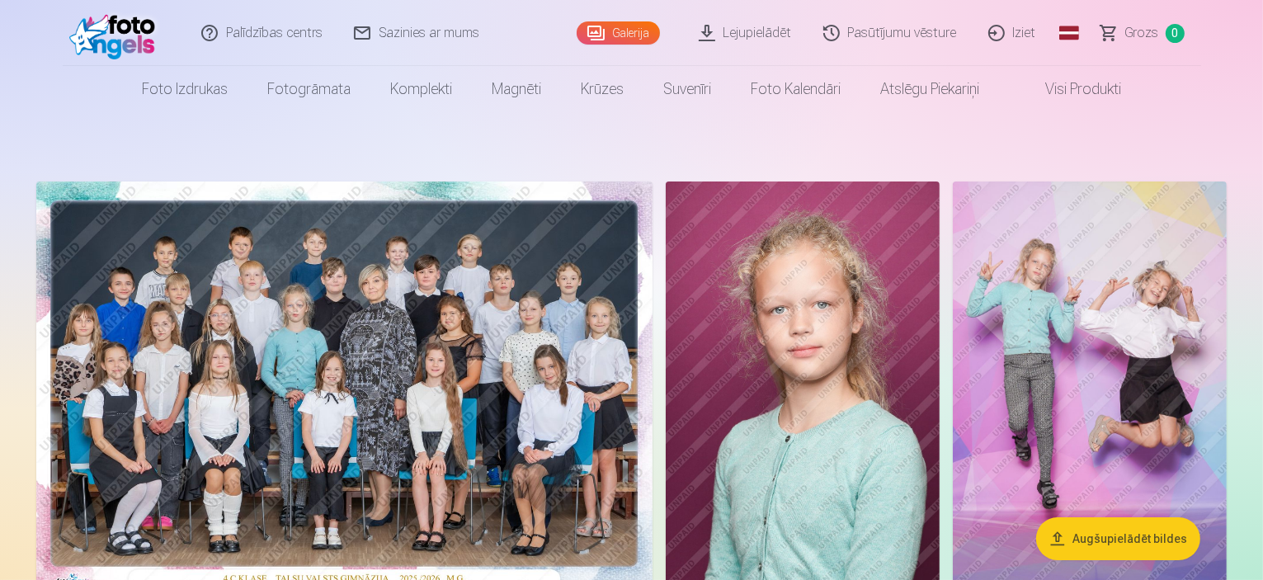
click at [1019, 33] on link "Iziet" at bounding box center [1012, 33] width 79 height 66
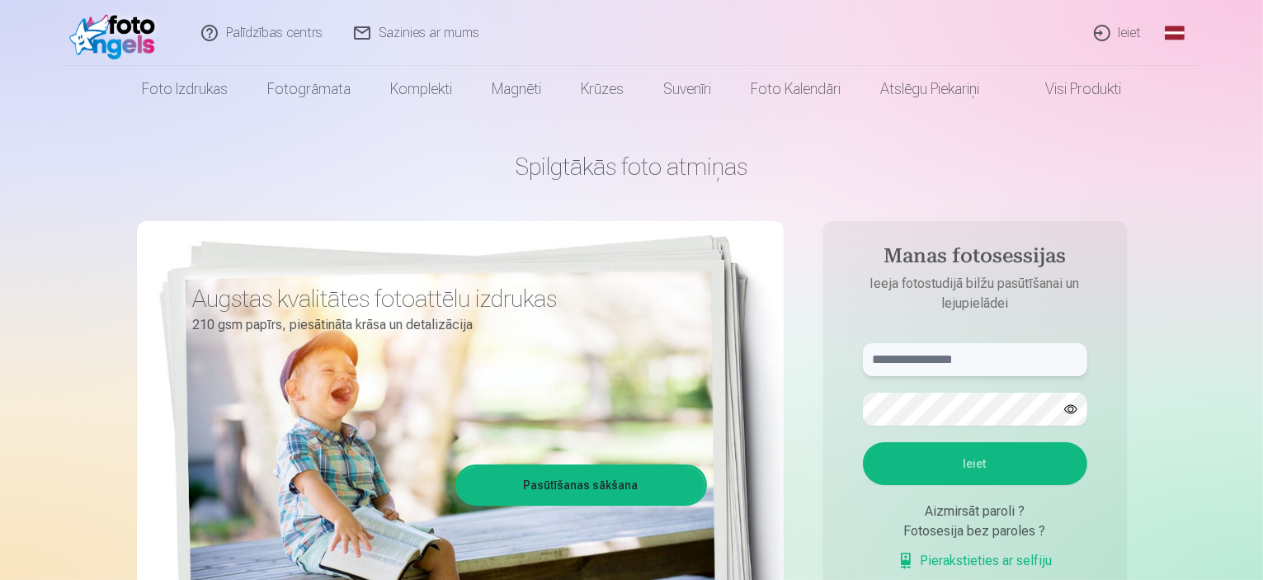
click at [953, 360] on input "text" at bounding box center [975, 359] width 224 height 33
type input "**********"
click at [863, 442] on button "Ieiet" at bounding box center [975, 463] width 224 height 43
